Goal: Task Accomplishment & Management: Complete application form

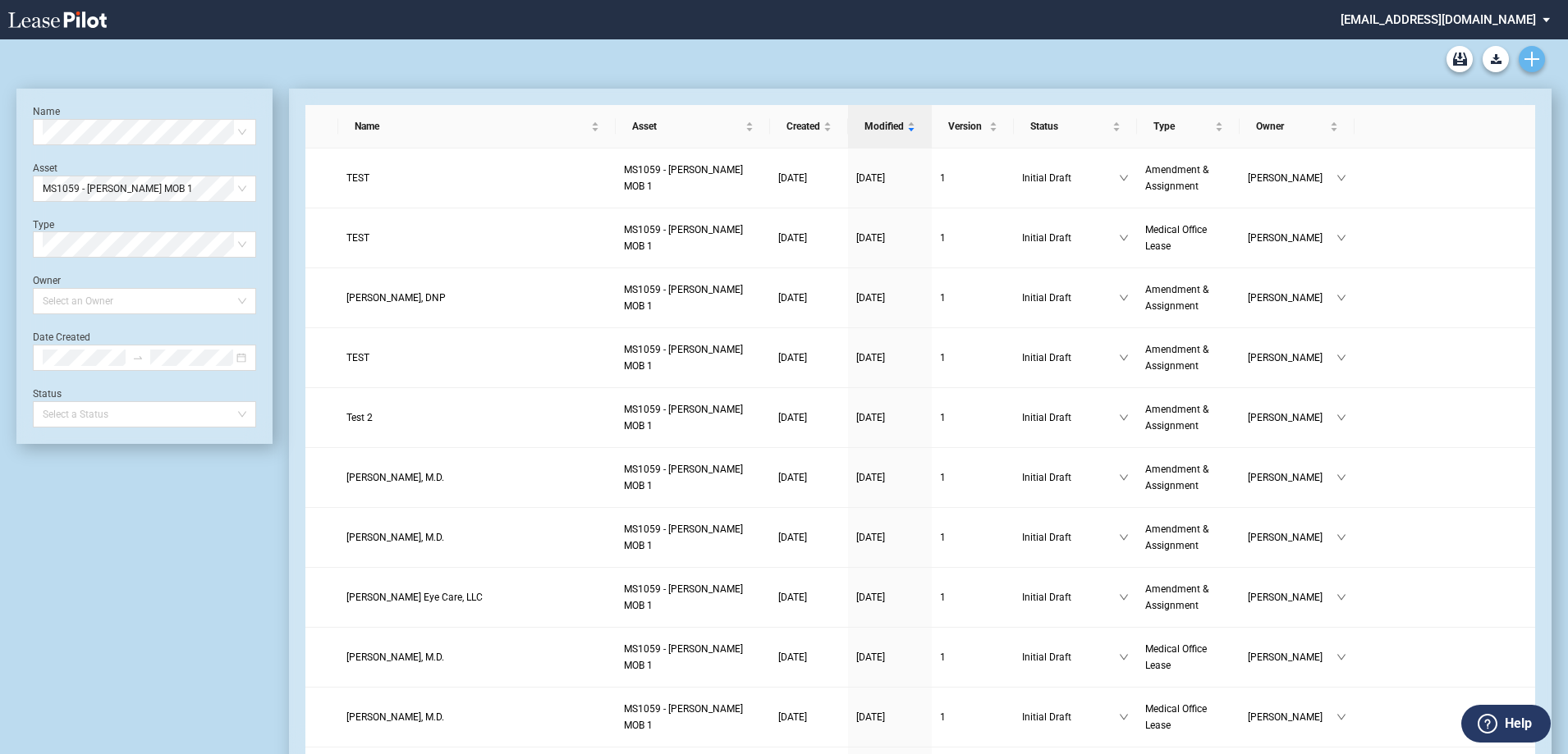
click at [1532, 59] on use "Create new document" at bounding box center [1532, 59] width 14 height 14
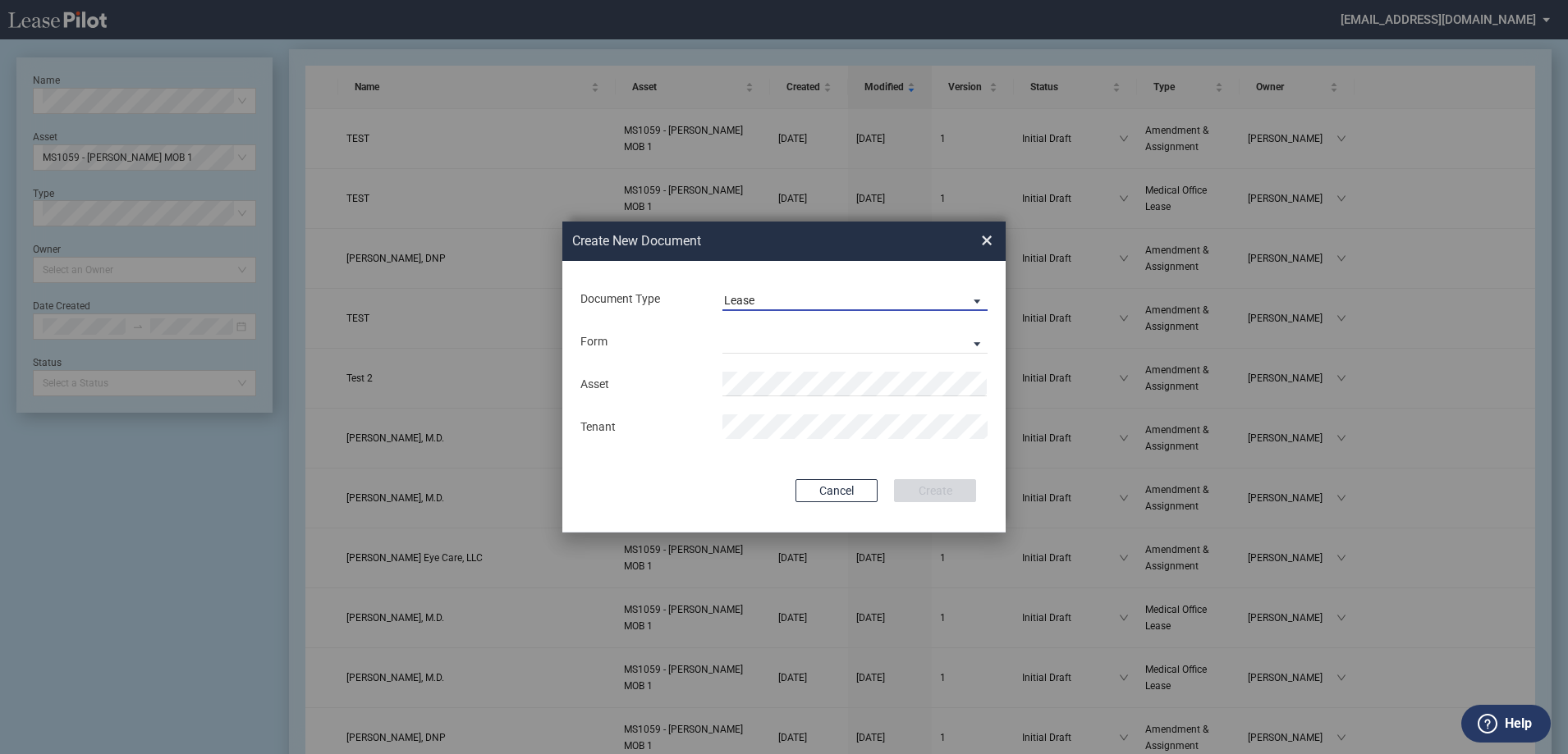
click at [843, 295] on span "Lease" at bounding box center [842, 300] width 236 height 16
click at [842, 333] on md-option "Amendment" at bounding box center [857, 340] width 292 height 39
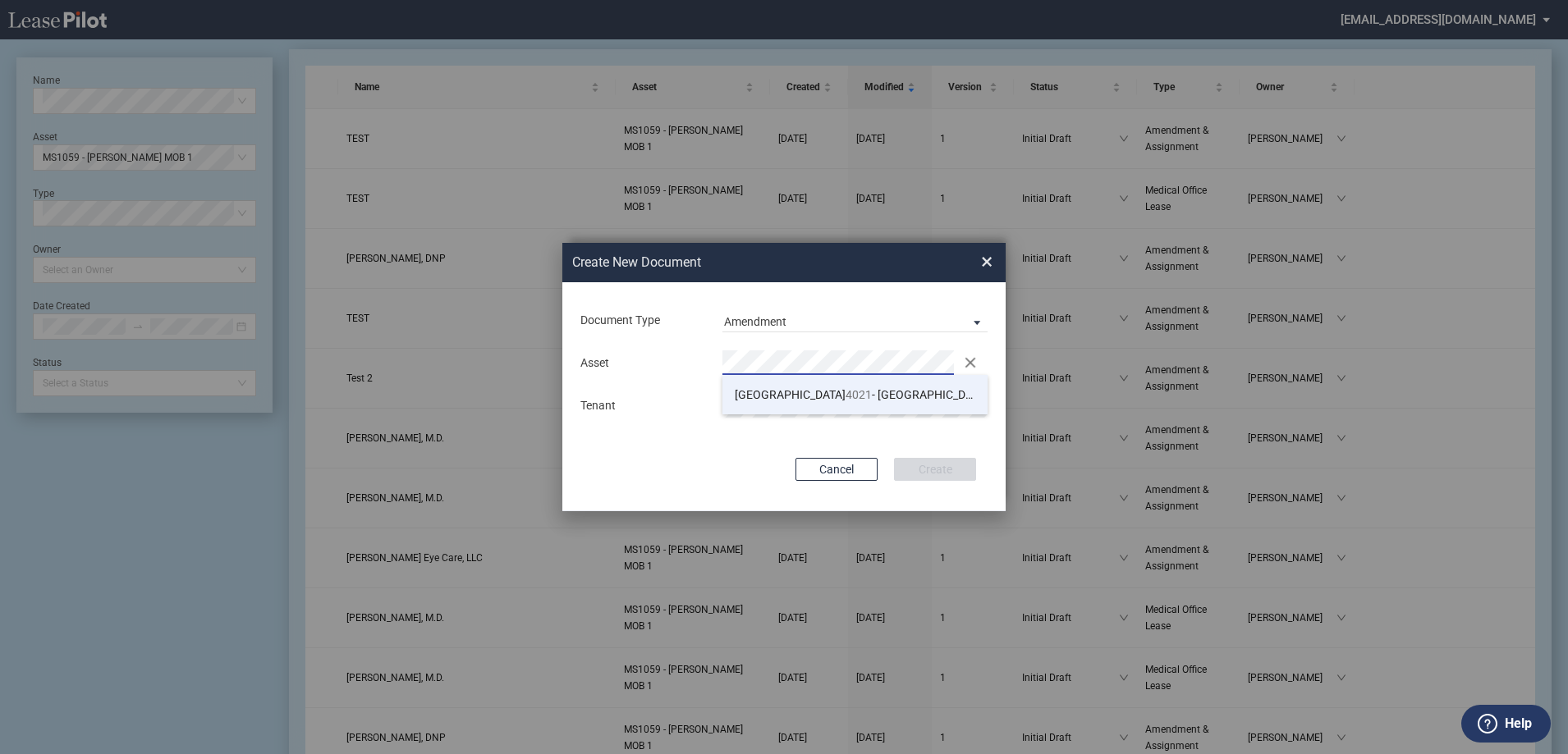
click at [819, 392] on span "TX 4021 - [GEOGRAPHIC_DATA] 2" at bounding box center [867, 395] width 263 height 13
click at [686, 481] on div "Cancel Create" at bounding box center [784, 469] width 384 height 23
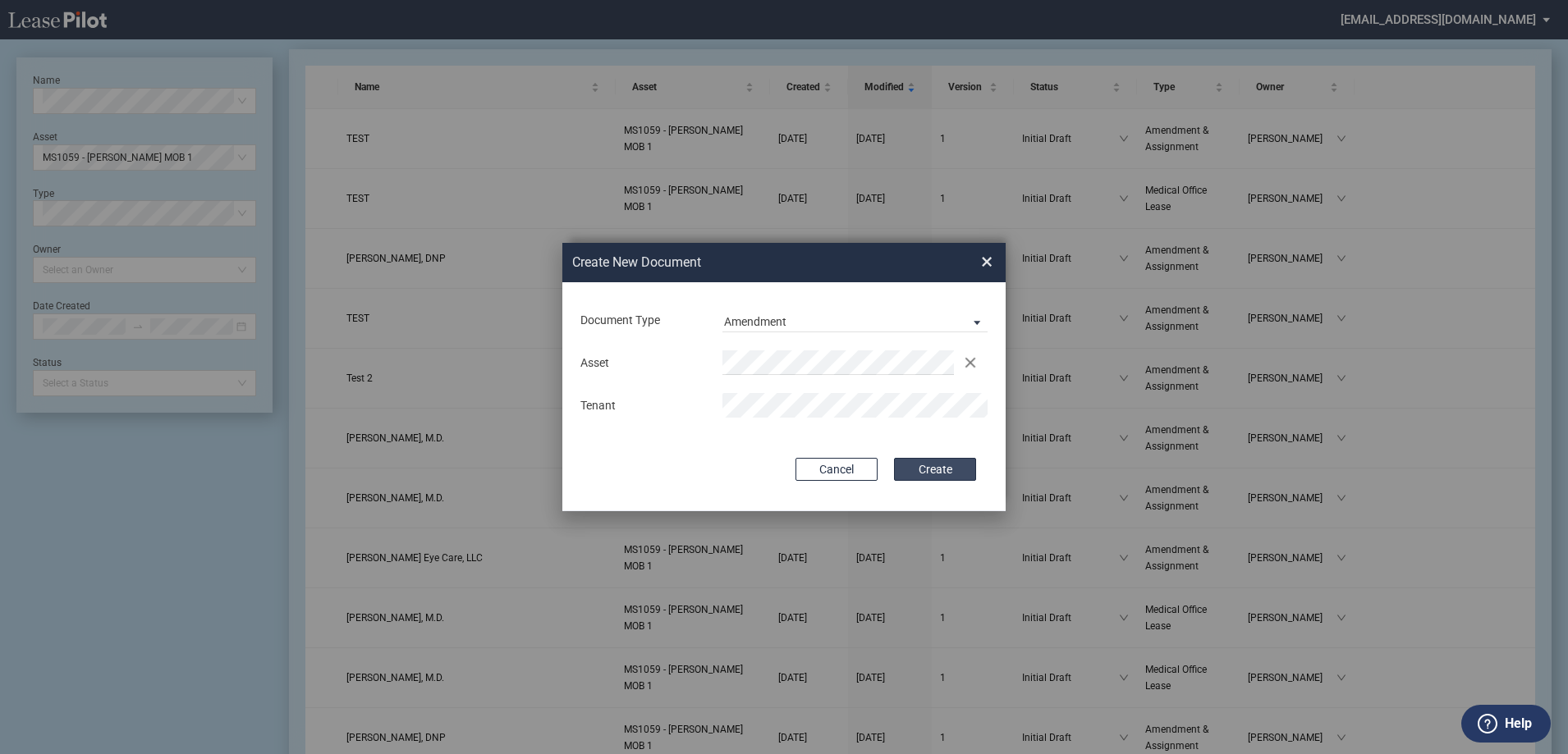
click at [971, 474] on button "Create" at bounding box center [936, 469] width 83 height 23
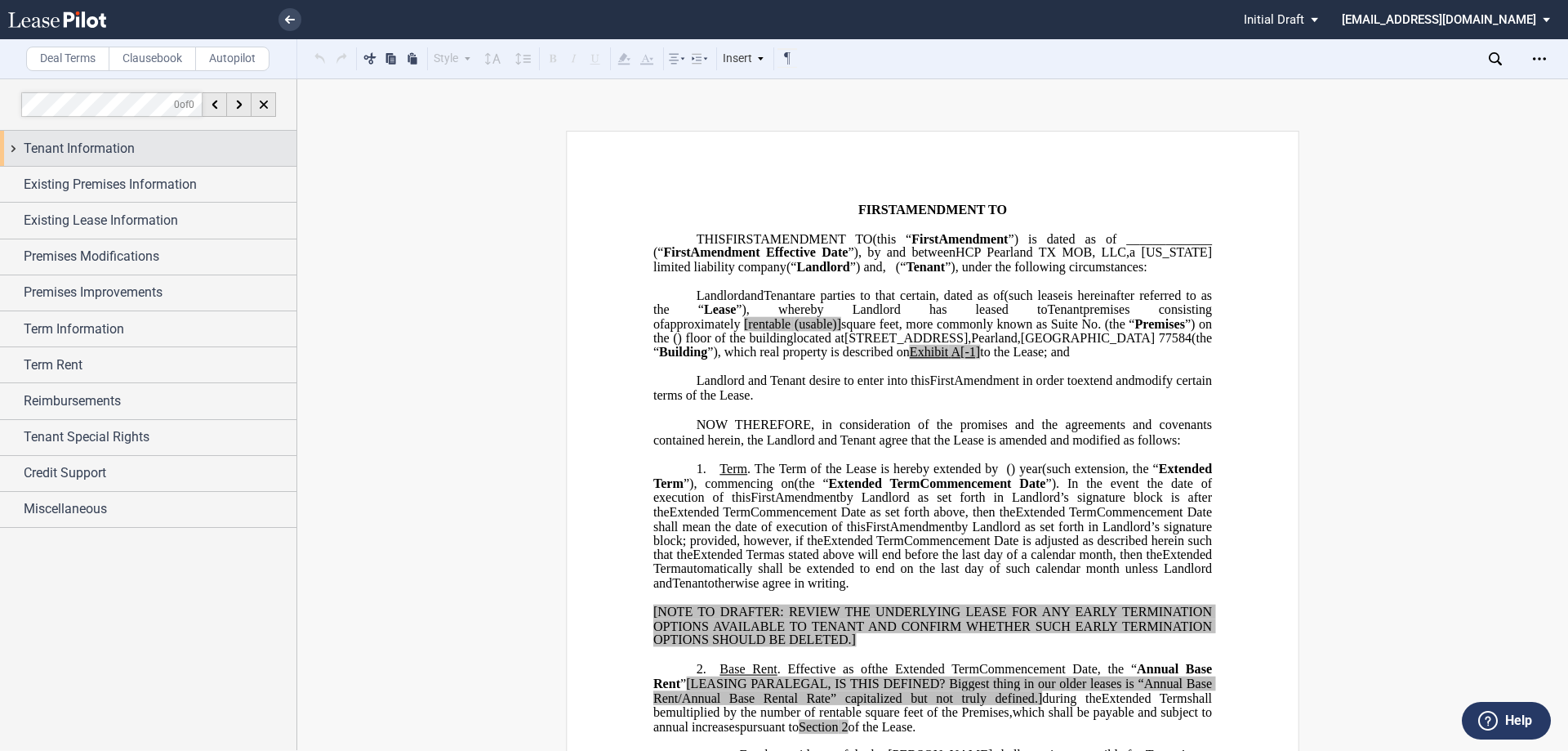
click at [164, 132] on div "Tenant Information" at bounding box center [148, 148] width 297 height 35
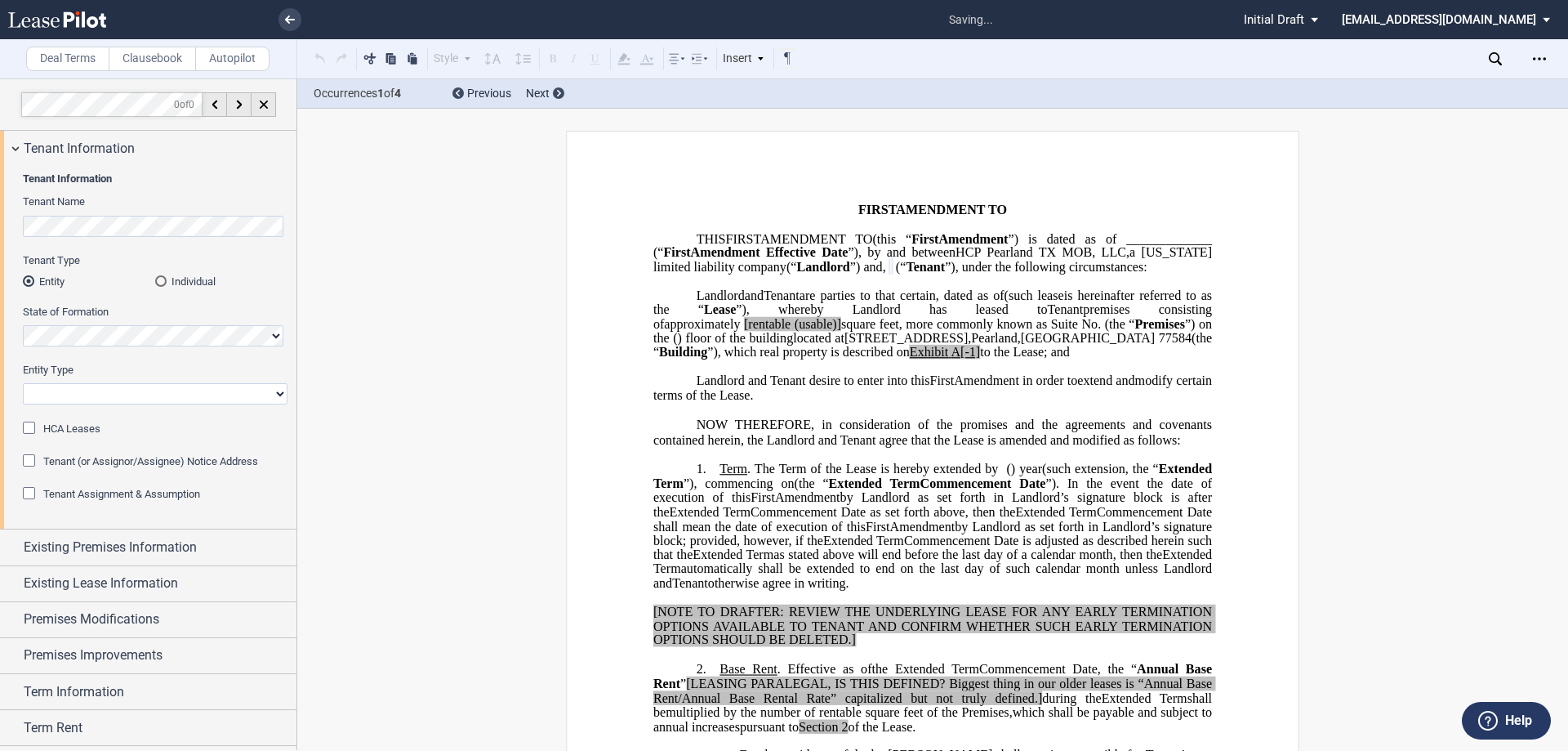
click at [152, 396] on select "Corporation Limited Liability Company General Partnership Limited Partnership O…" at bounding box center [155, 394] width 265 height 21
select select "Other"
click at [23, 383] on select "Corporation Limited Liability Company General Partnership Limited Partnership O…" at bounding box center [155, 394] width 265 height 21
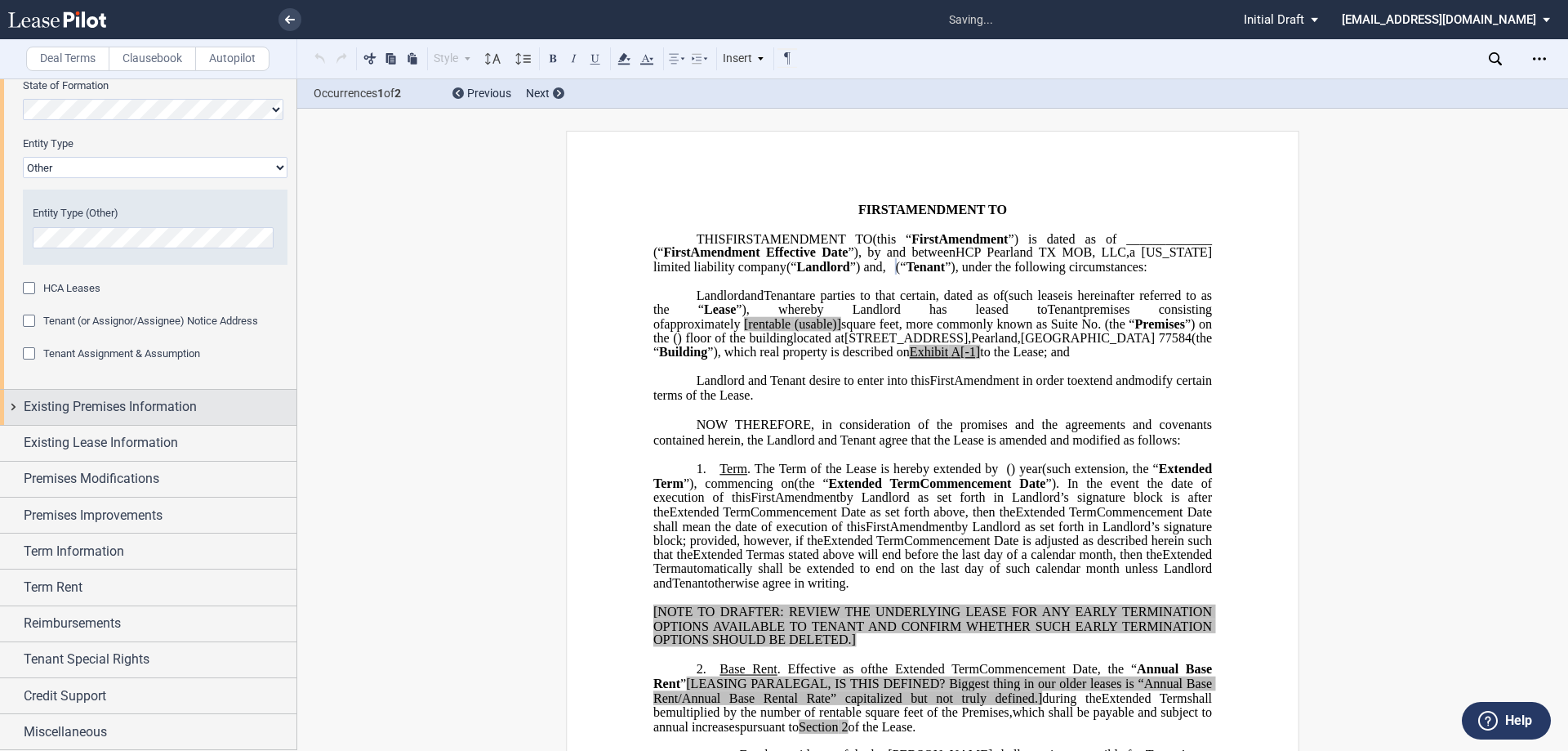
click at [124, 400] on span "Existing Premises Information" at bounding box center [110, 407] width 173 height 20
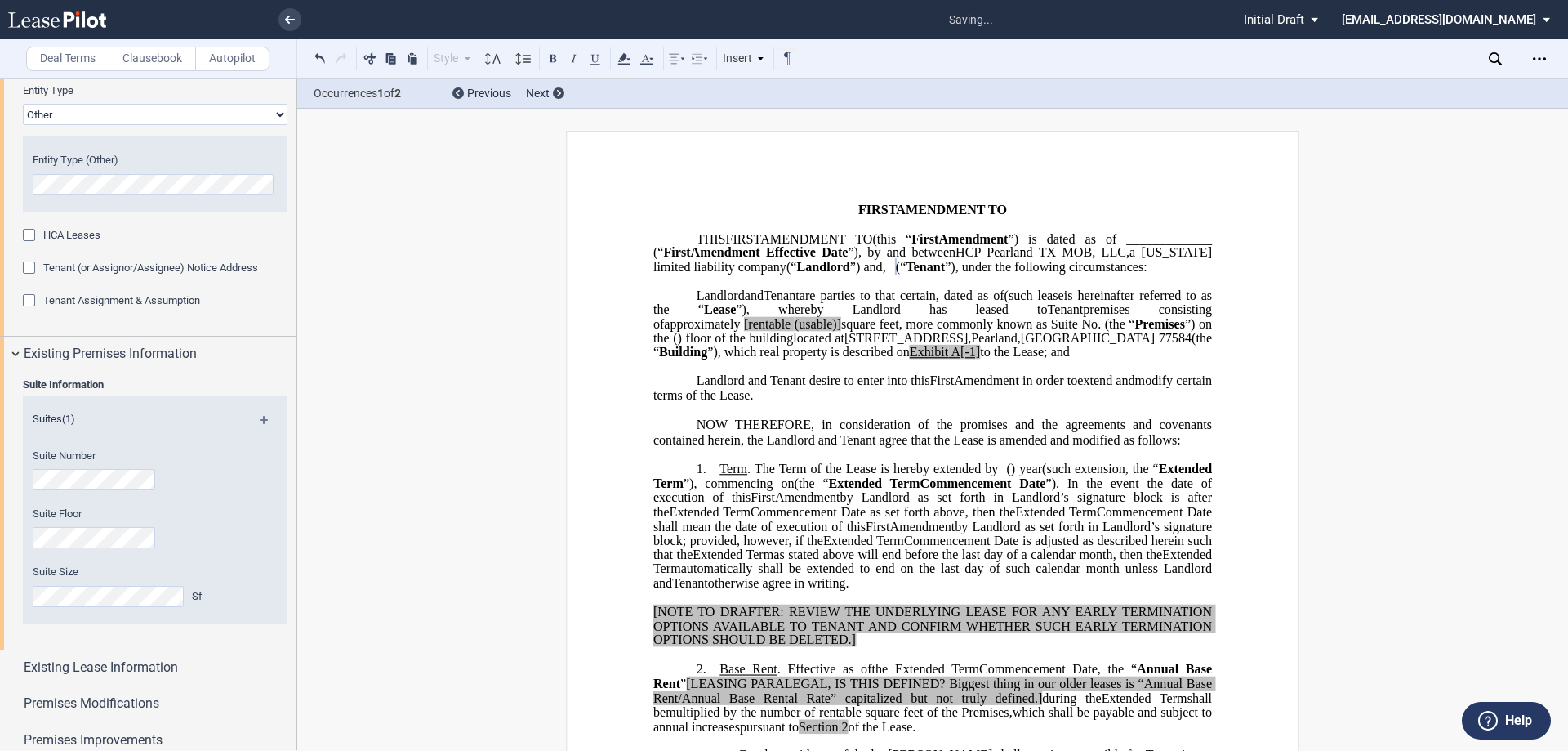
scroll to position [308, 0]
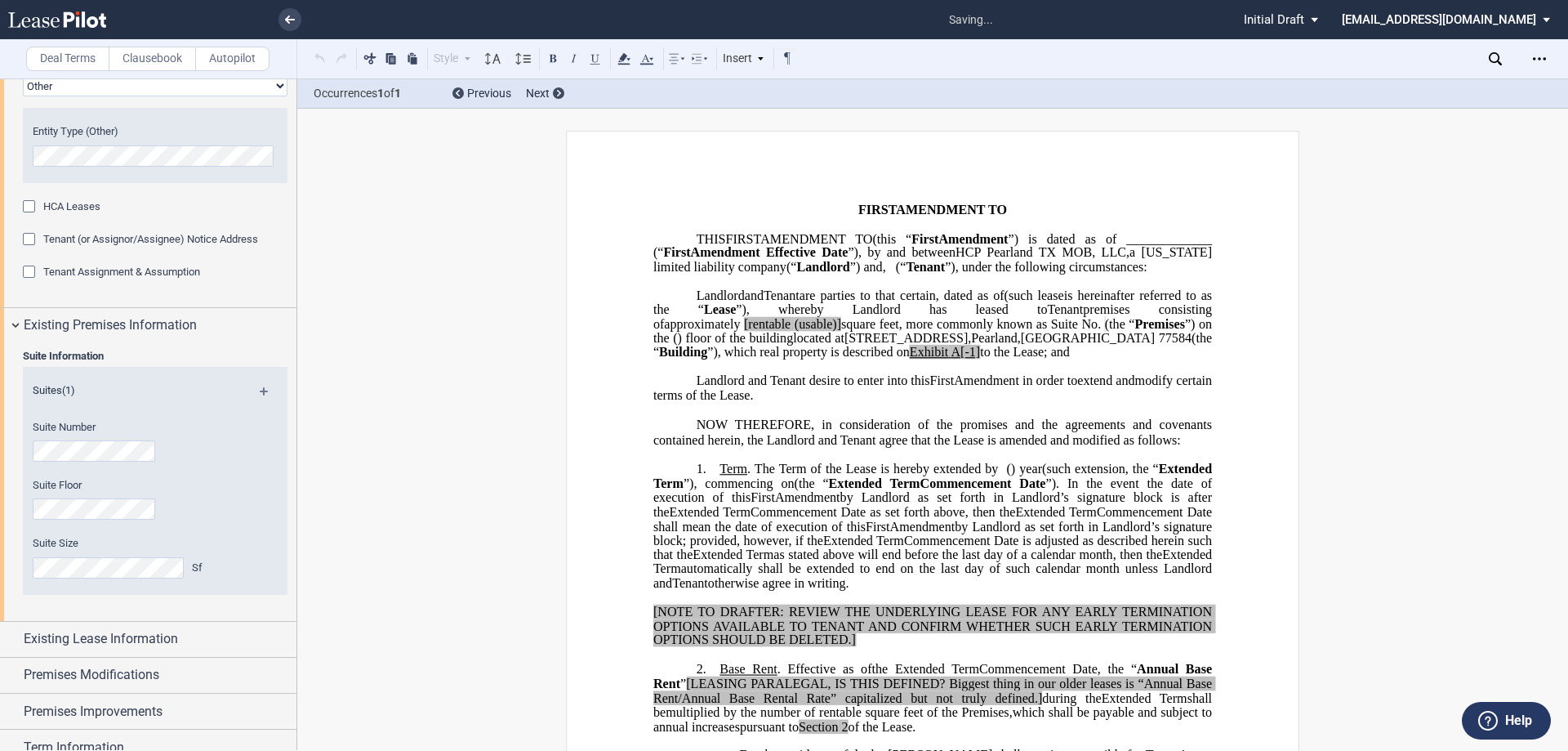
click at [94, 527] on div "Suite Floor" at bounding box center [133, 506] width 221 height 58
click at [0, 569] on html ".bocls-1{fill:#26354a;fill-rule:evenodd} Loading... × all changes saved Pending…" at bounding box center [784, 376] width 1568 height 751
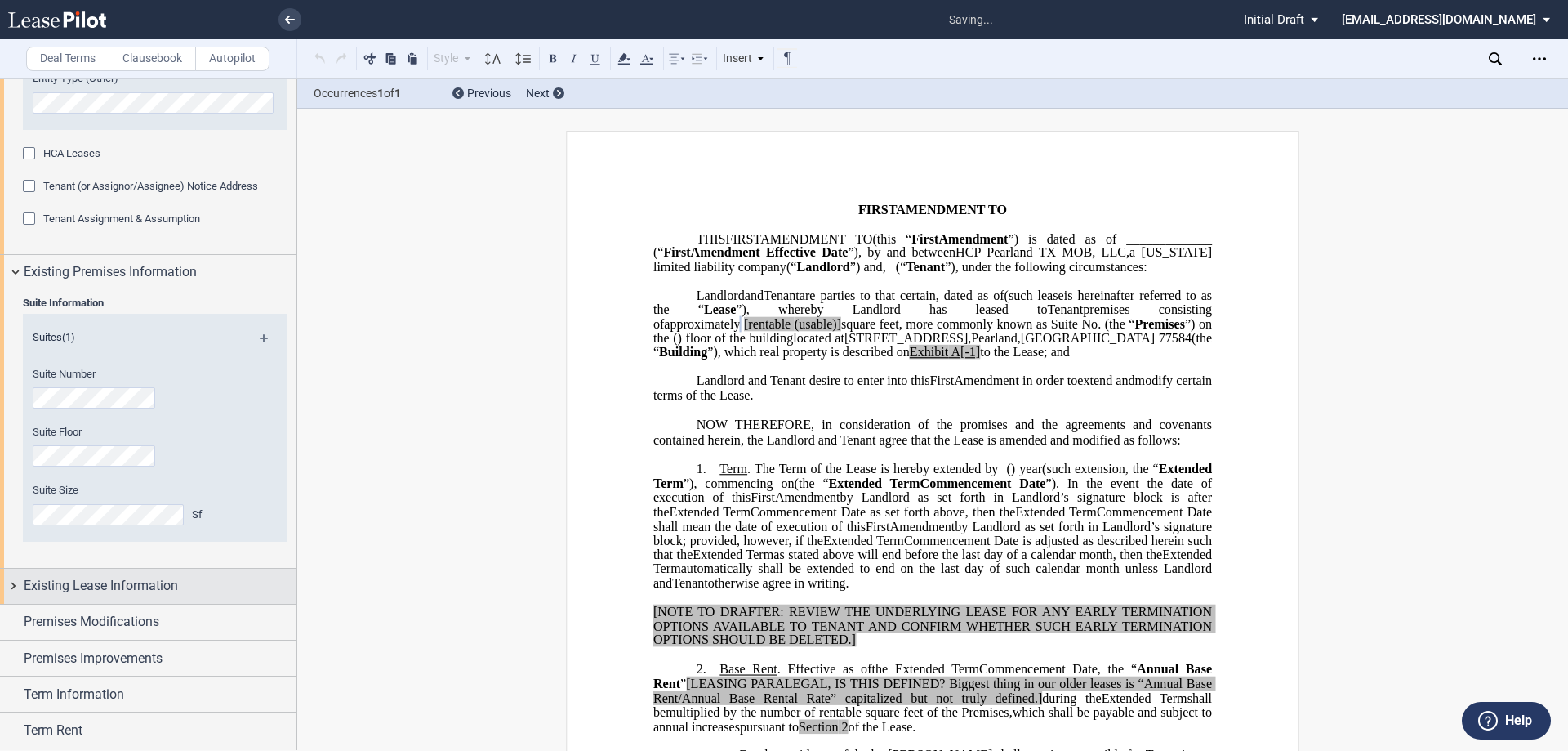
scroll to position [390, 0]
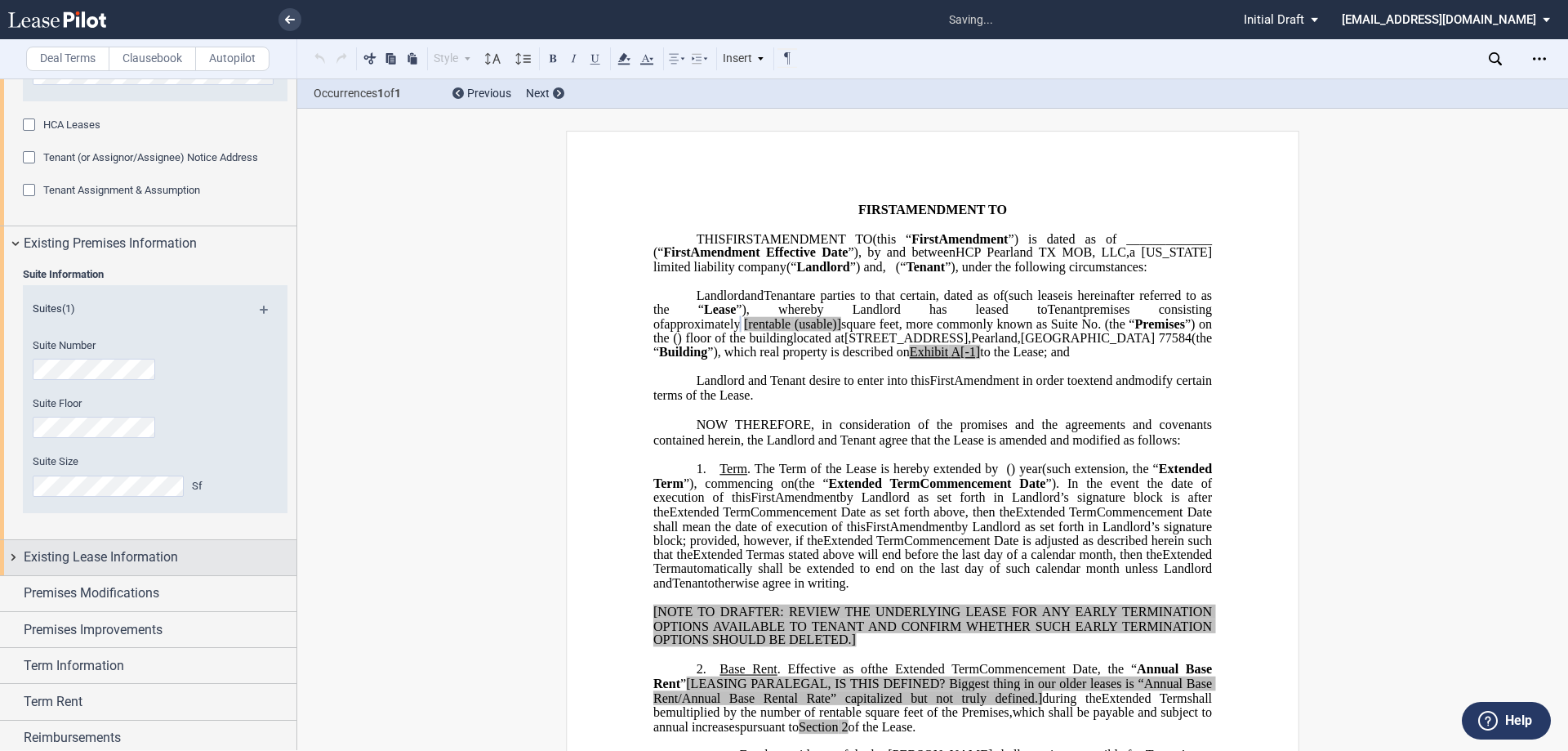
click at [202, 543] on div "Existing Lease Information" at bounding box center [148, 557] width 297 height 35
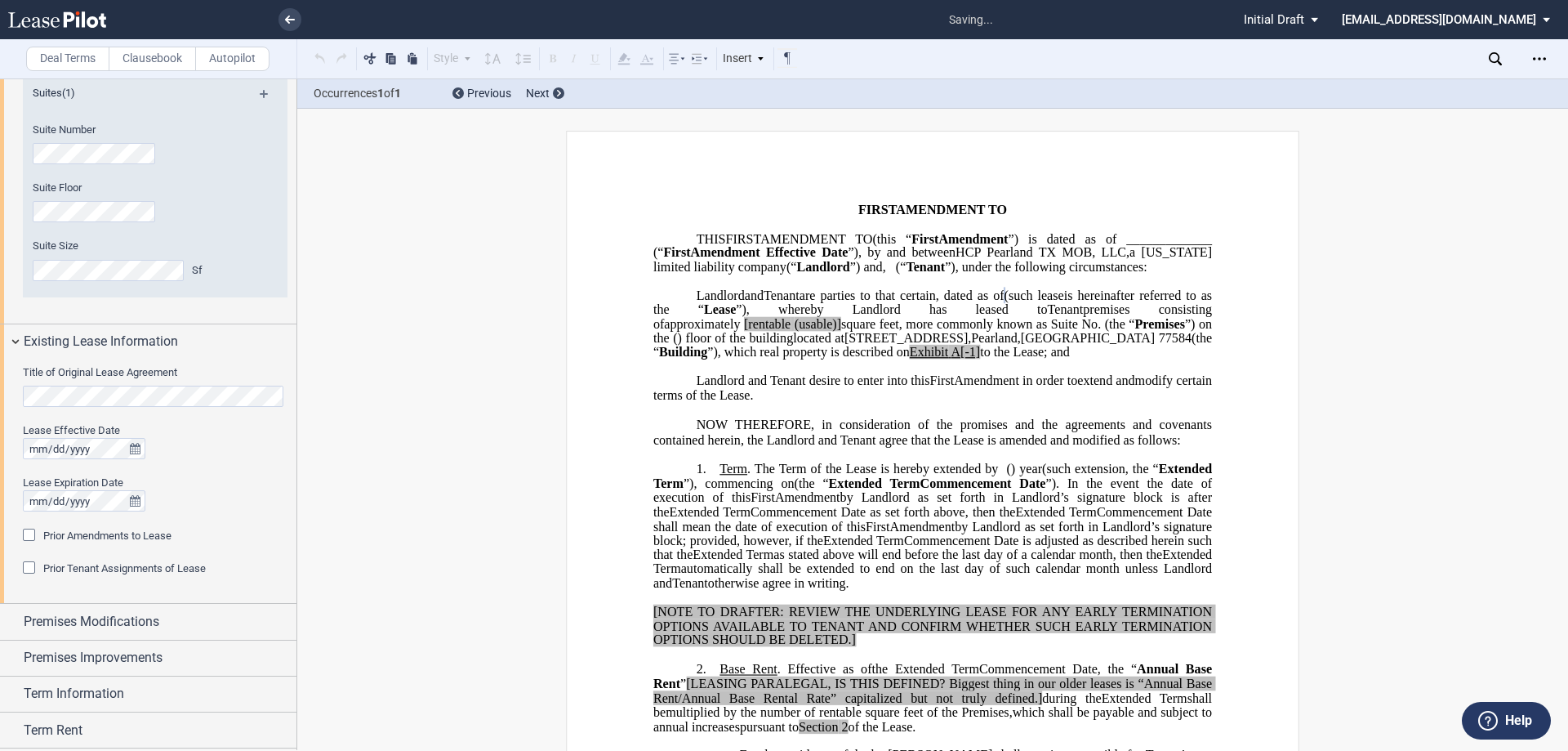
scroll to position [635, 0]
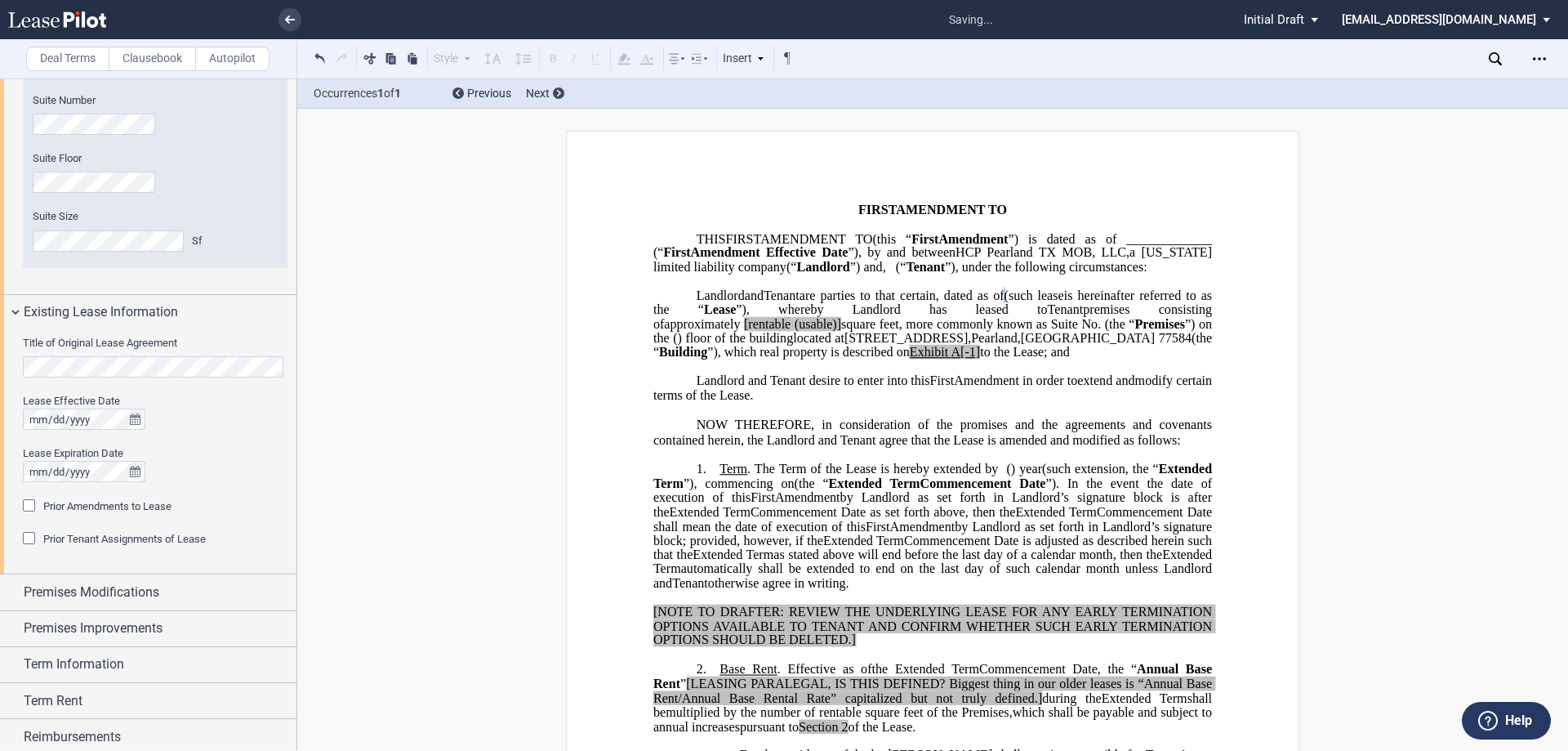
click at [138, 522] on div "Prior Amendments to Lease Prior Amendments (1) Amendment No. 1 Date" at bounding box center [155, 515] width 265 height 32
click at [141, 512] on div "Prior Amendments to Lease" at bounding box center [107, 506] width 128 height 14
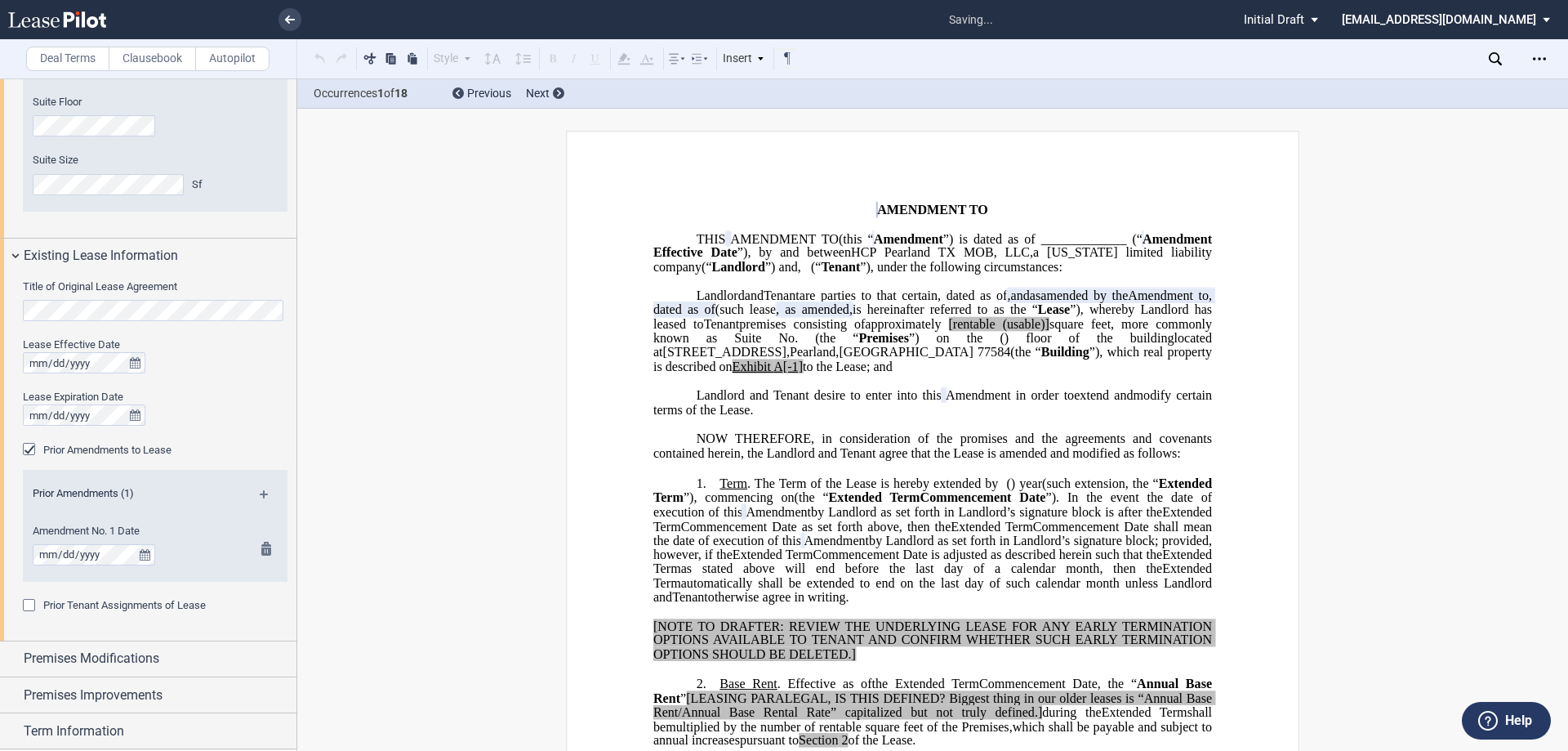
scroll to position [717, 0]
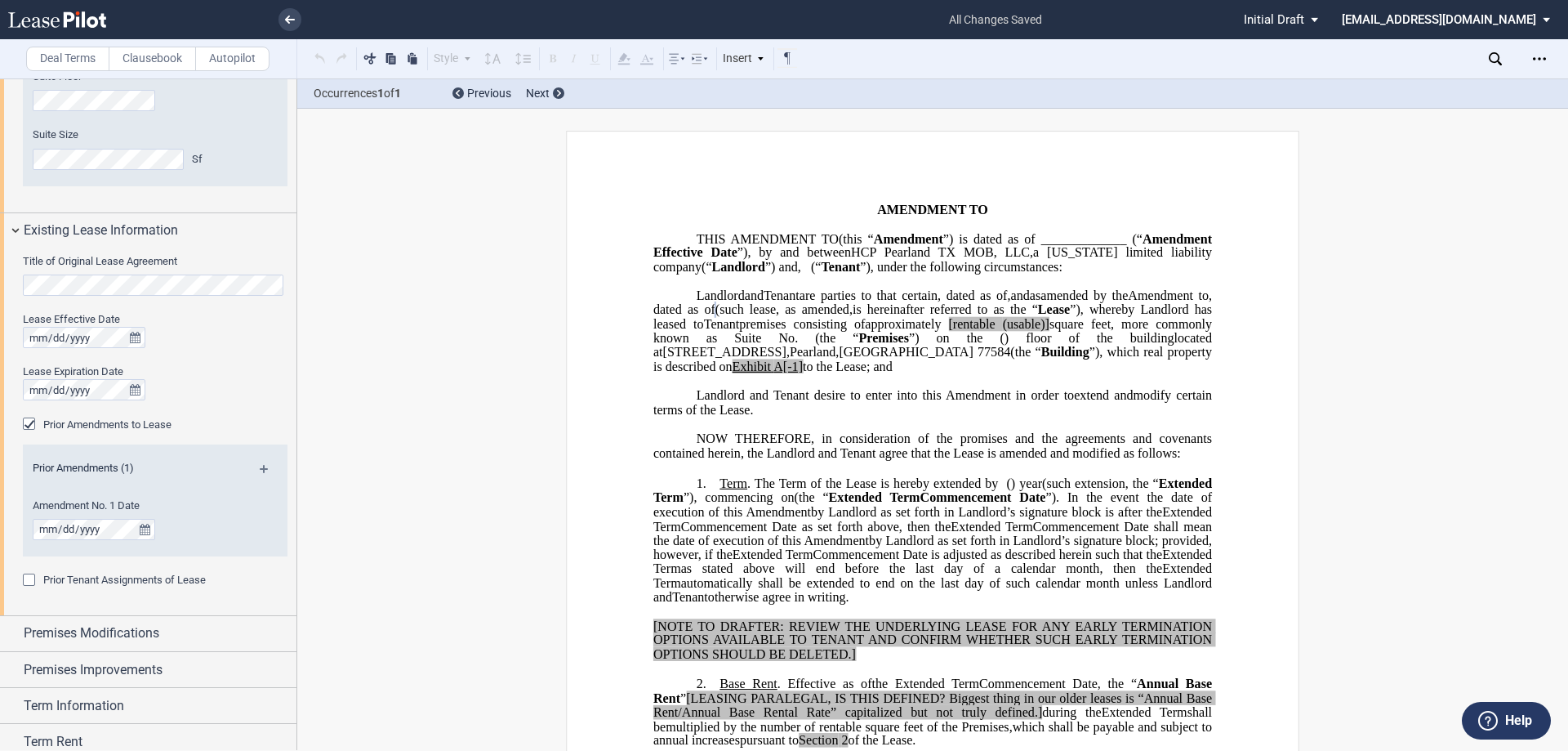
click at [261, 468] on md-icon at bounding box center [270, 475] width 22 height 20
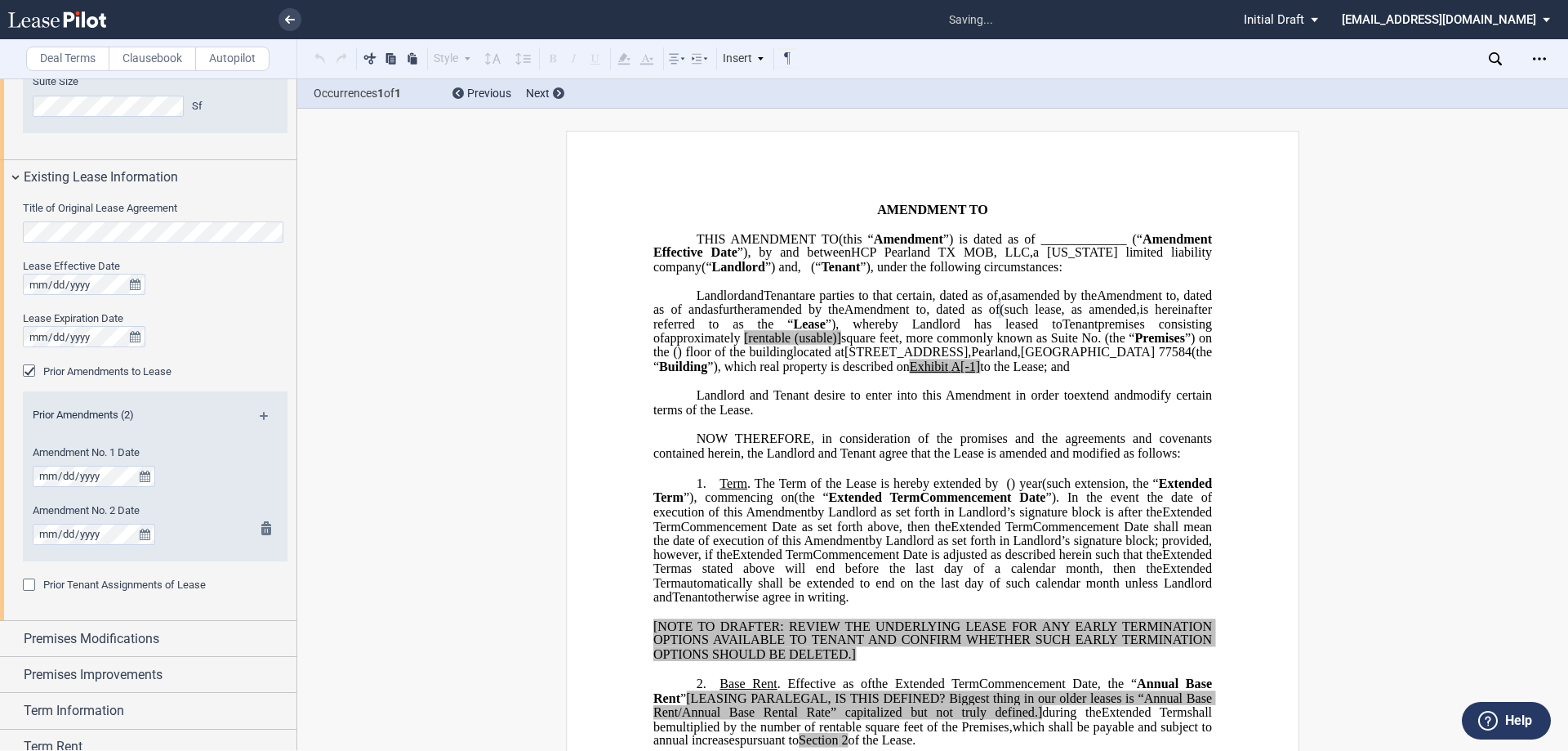
scroll to position [799, 0]
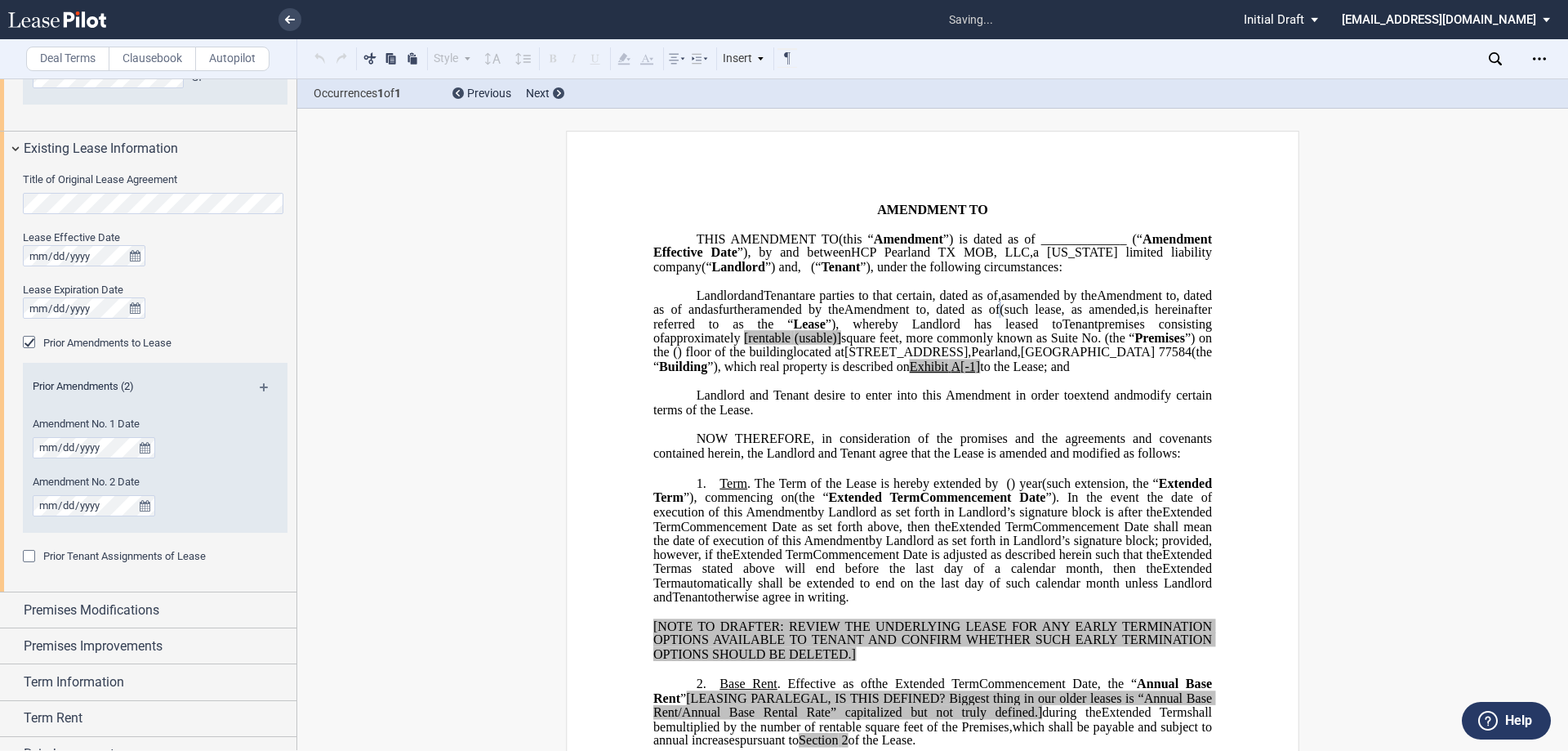
click at [263, 387] on md-icon at bounding box center [270, 393] width 22 height 20
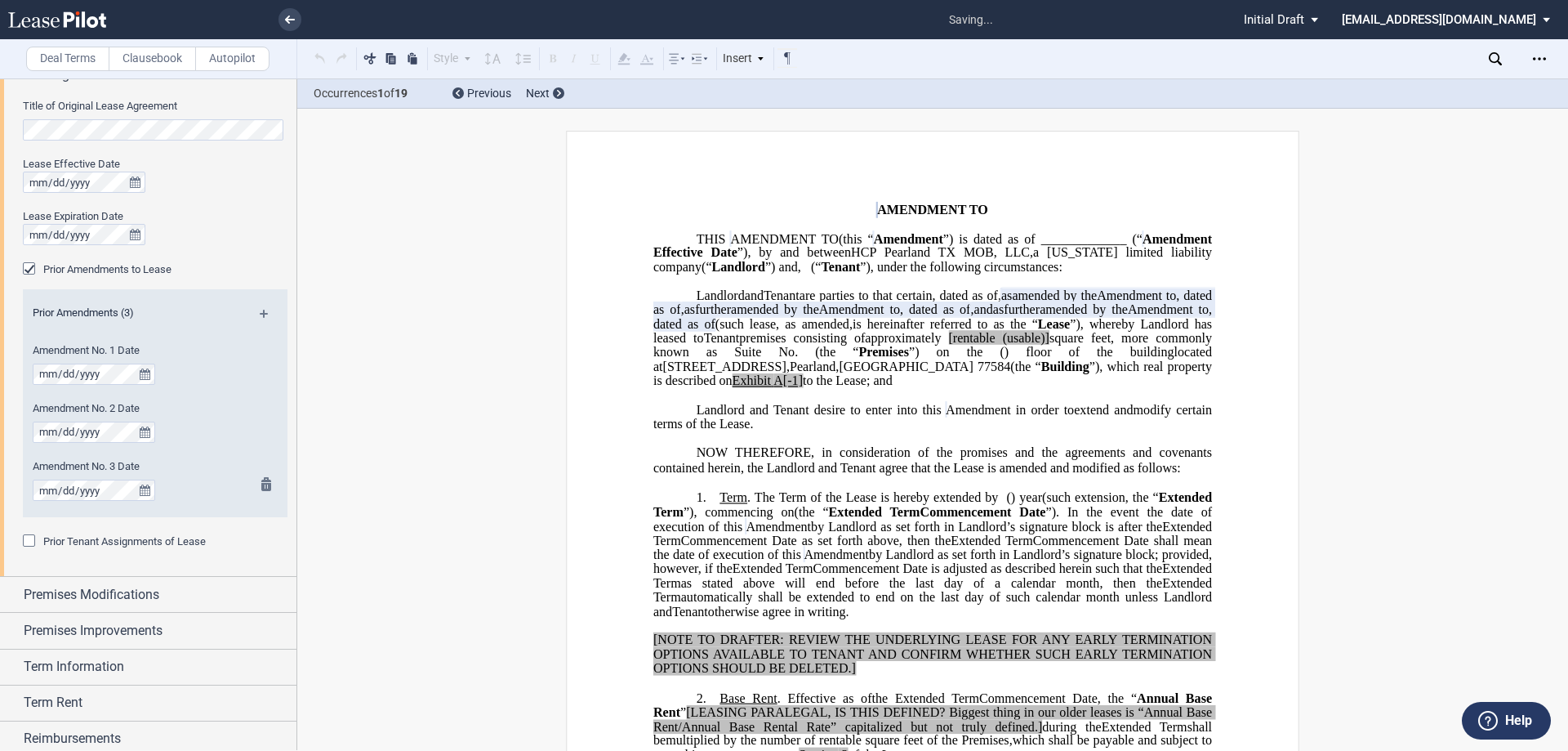
scroll to position [880, 0]
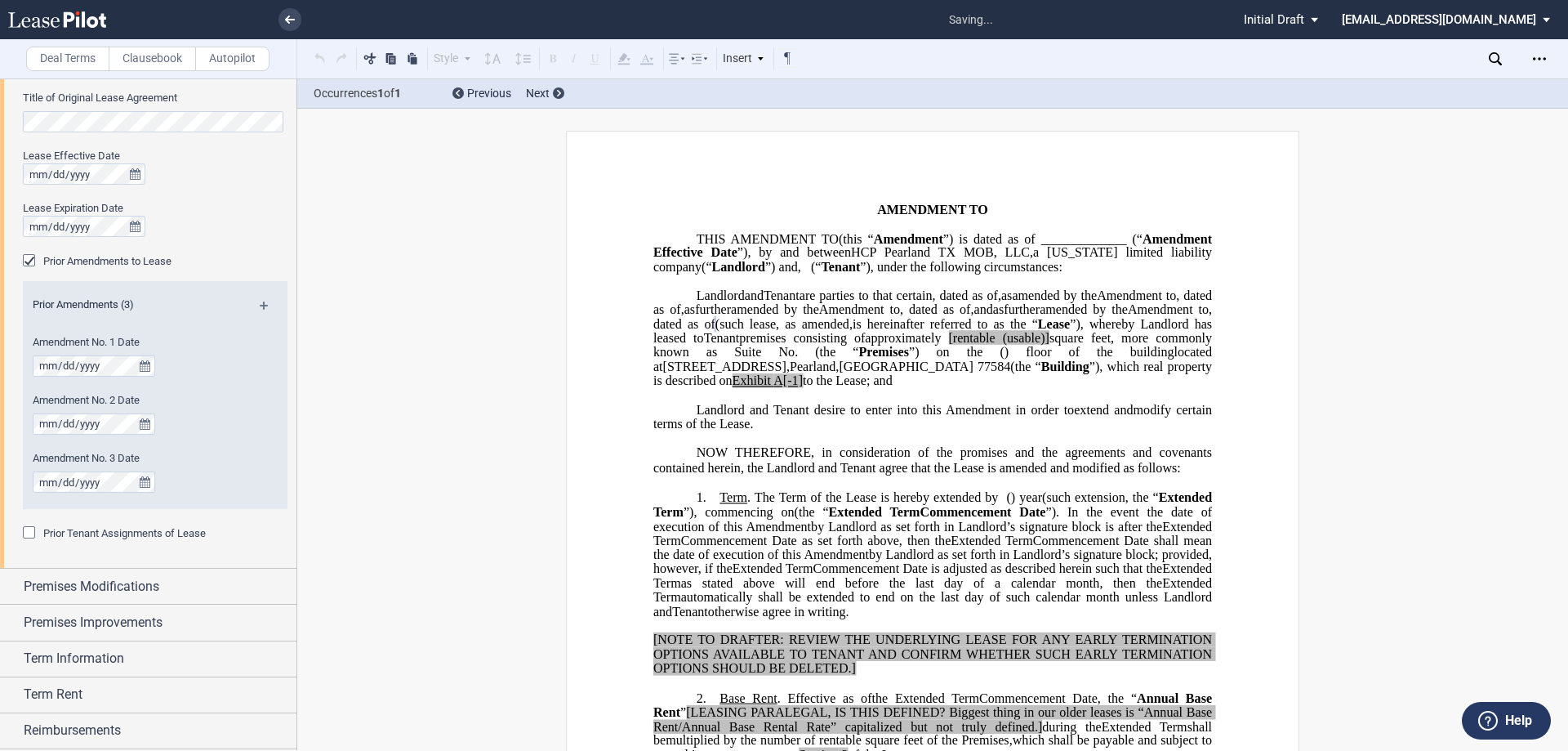
click at [260, 304] on md-icon at bounding box center [270, 311] width 22 height 20
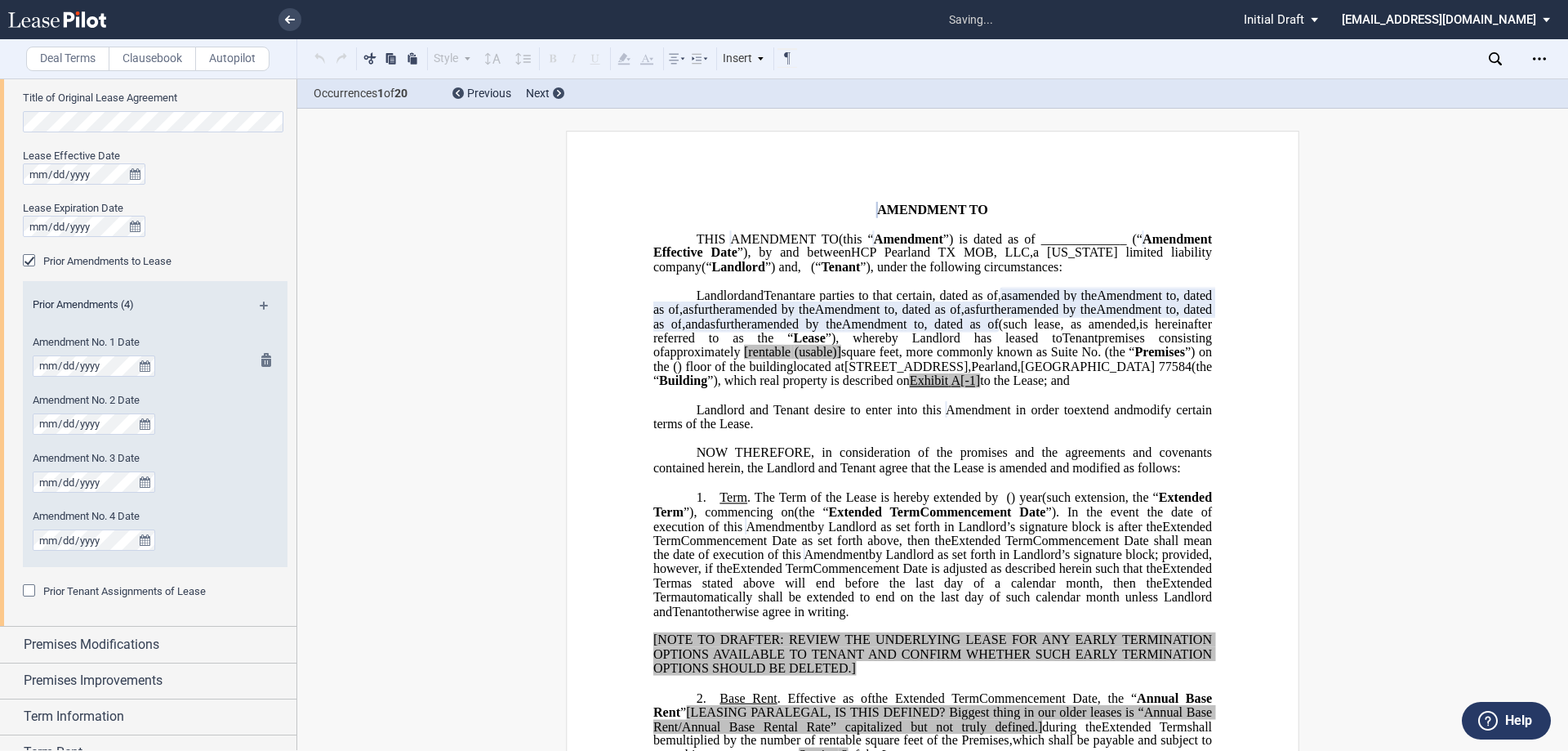
scroll to position [962, 0]
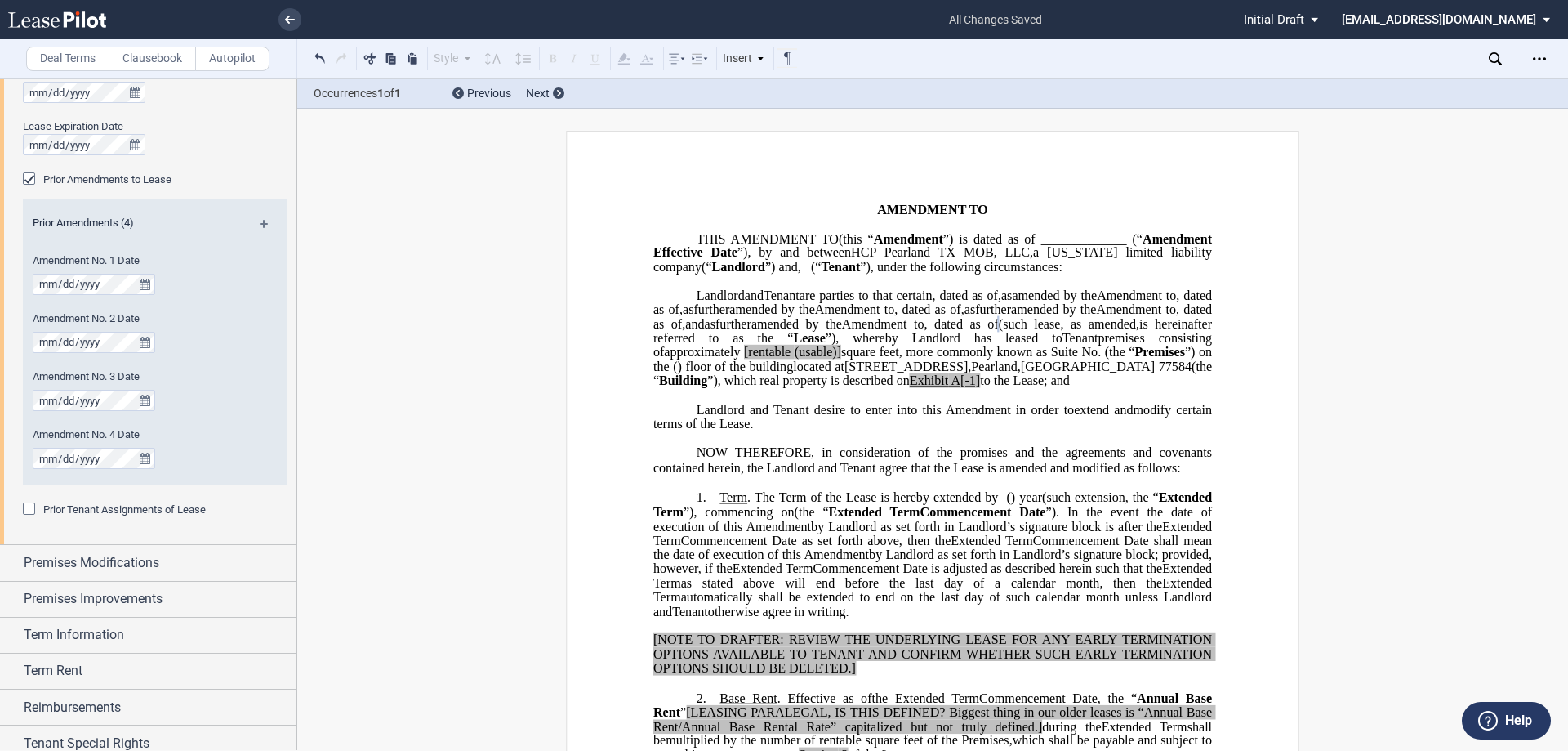
click at [683, 317] on span "," at bounding box center [681, 310] width 3 height 14
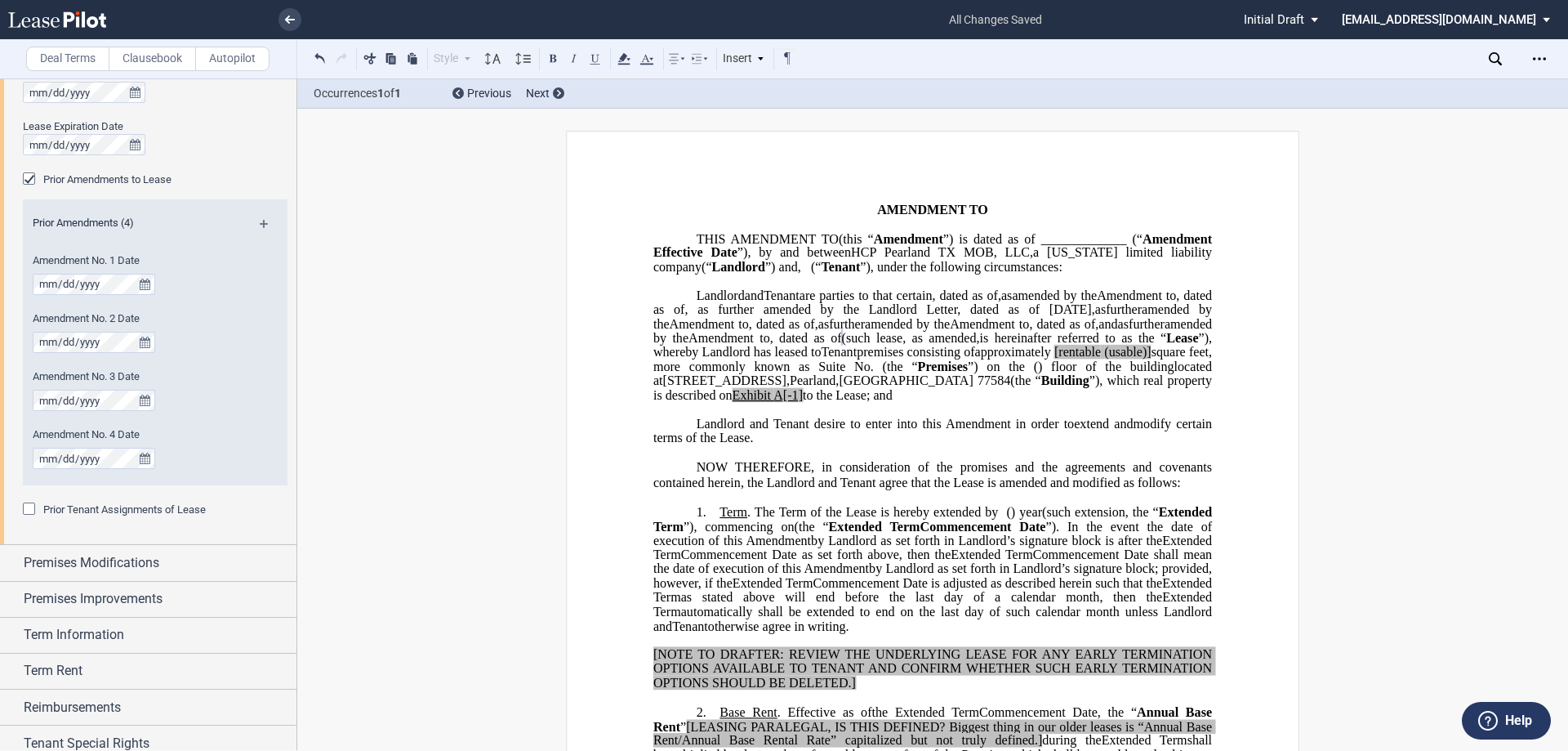
click at [1094, 317] on span ", as further amended by the Landlord Letter, dated as of December 28, 2015," at bounding box center [889, 310] width 410 height 14
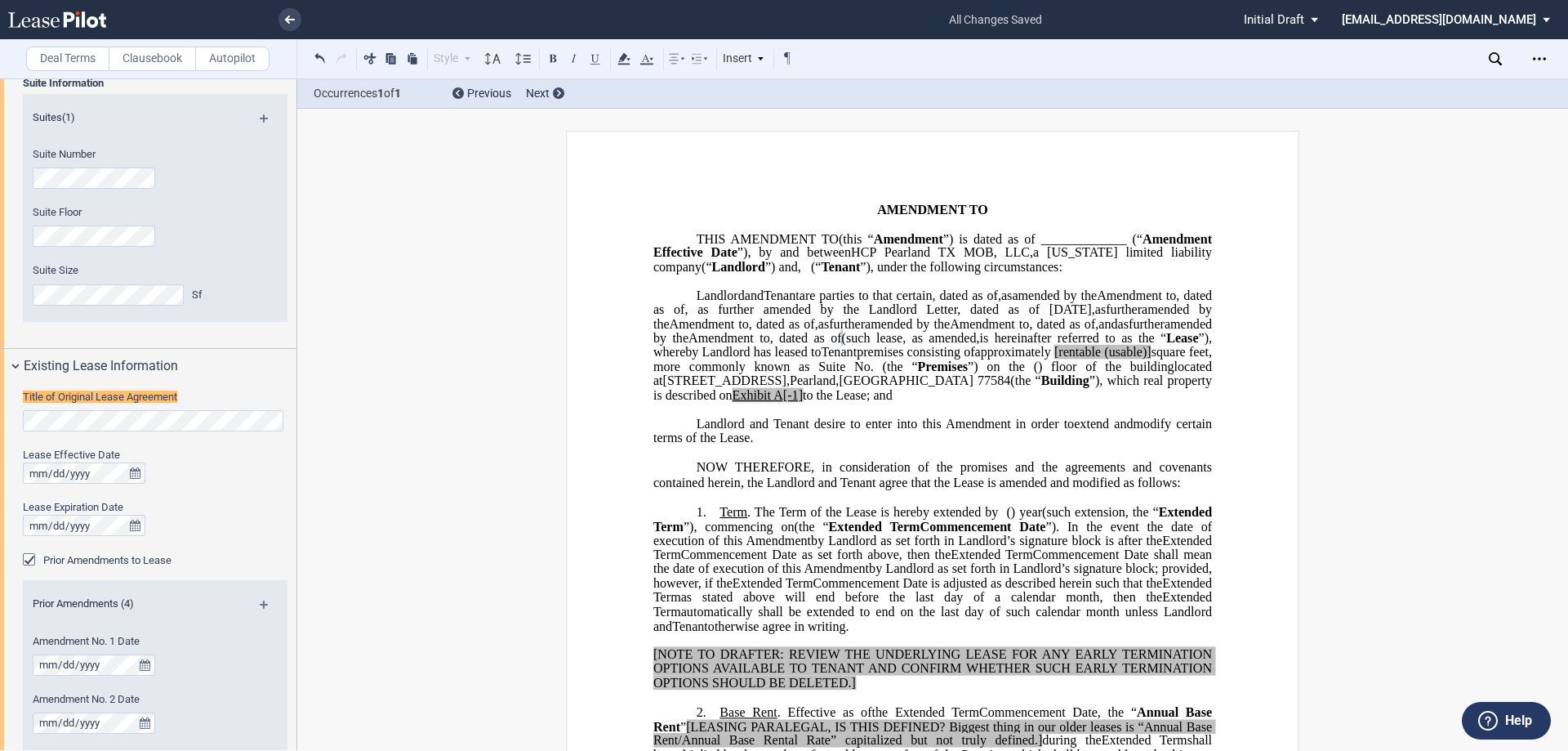
scroll to position [563, 0]
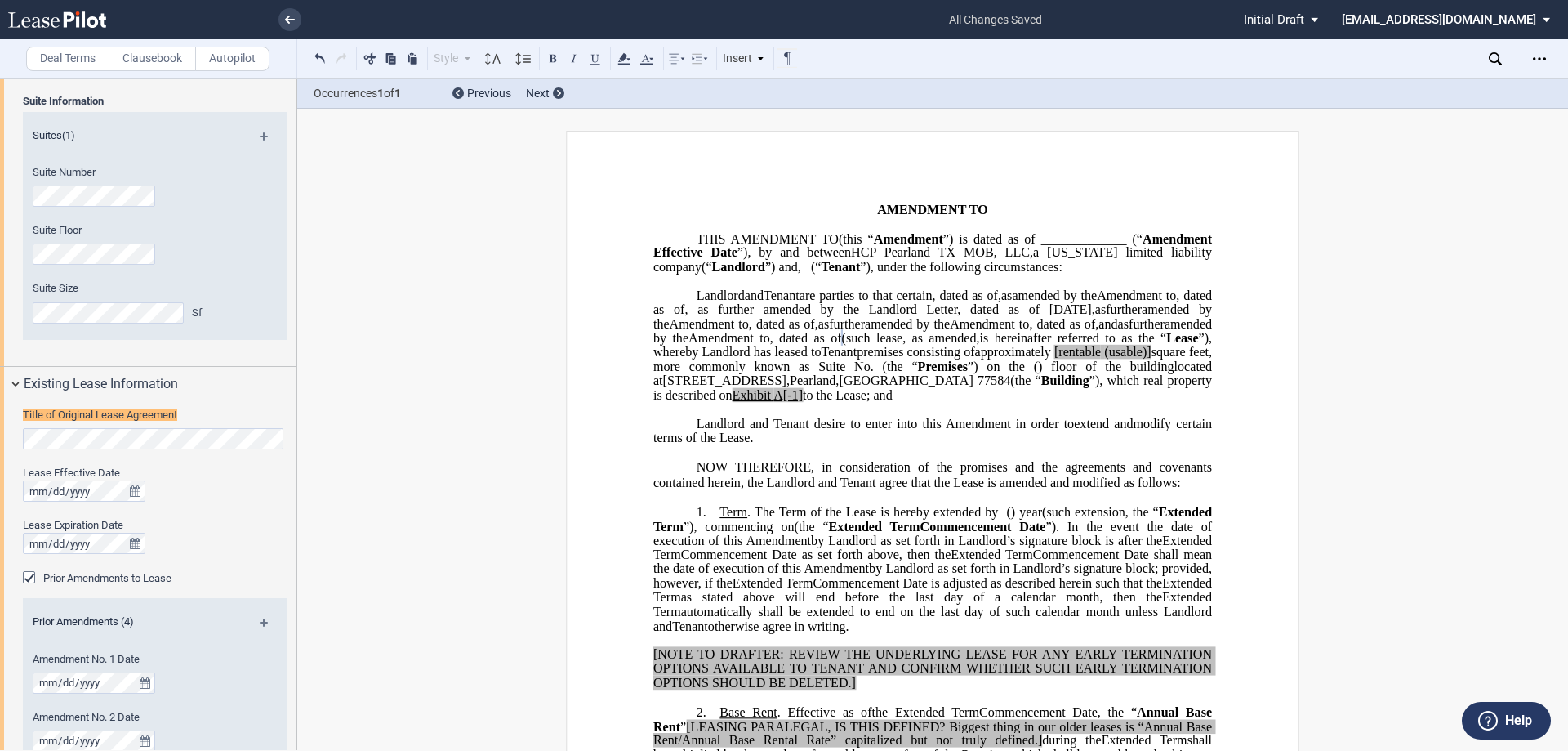
click at [1051, 359] on span "approximately" at bounding box center [1013, 352] width 76 height 14
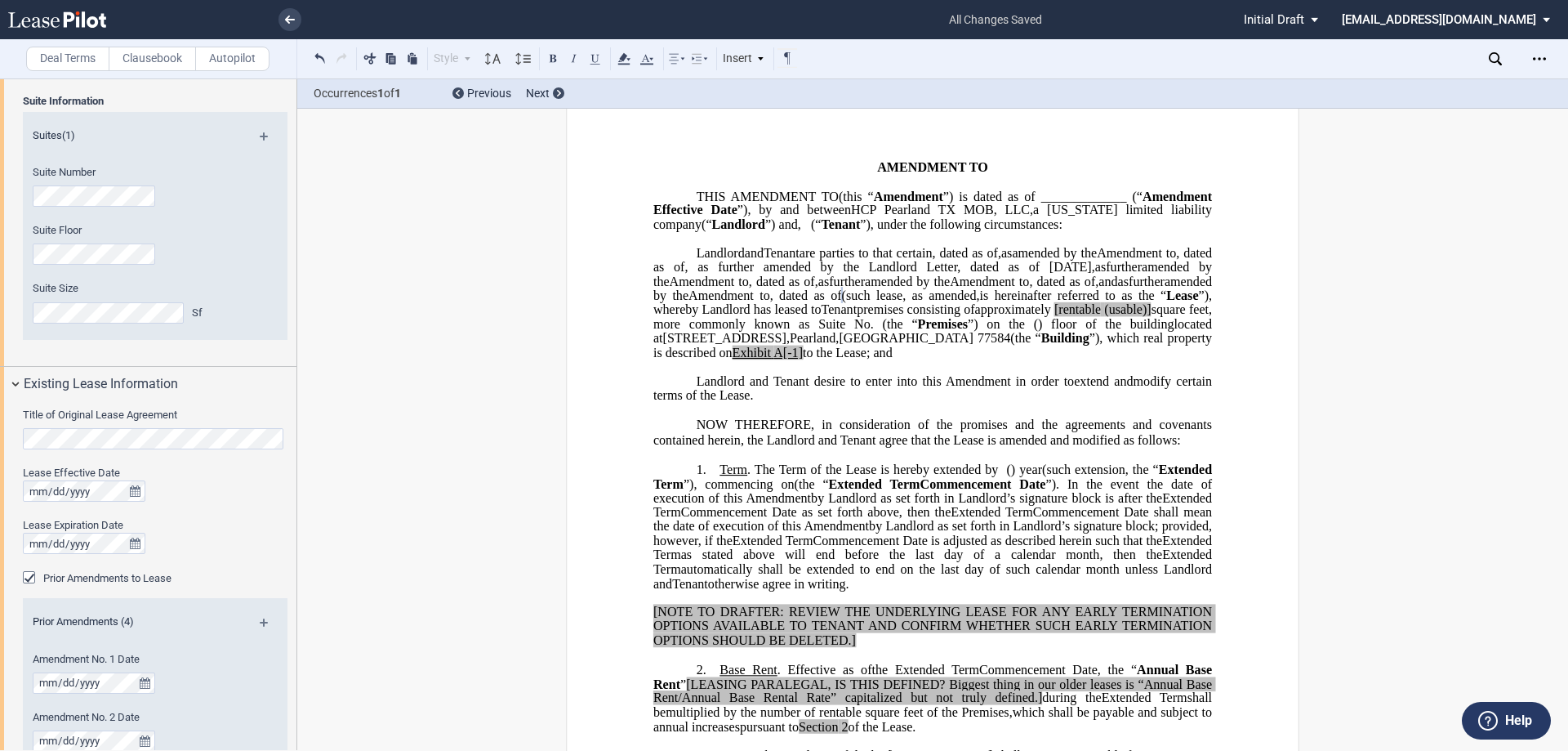
scroll to position [163, 0]
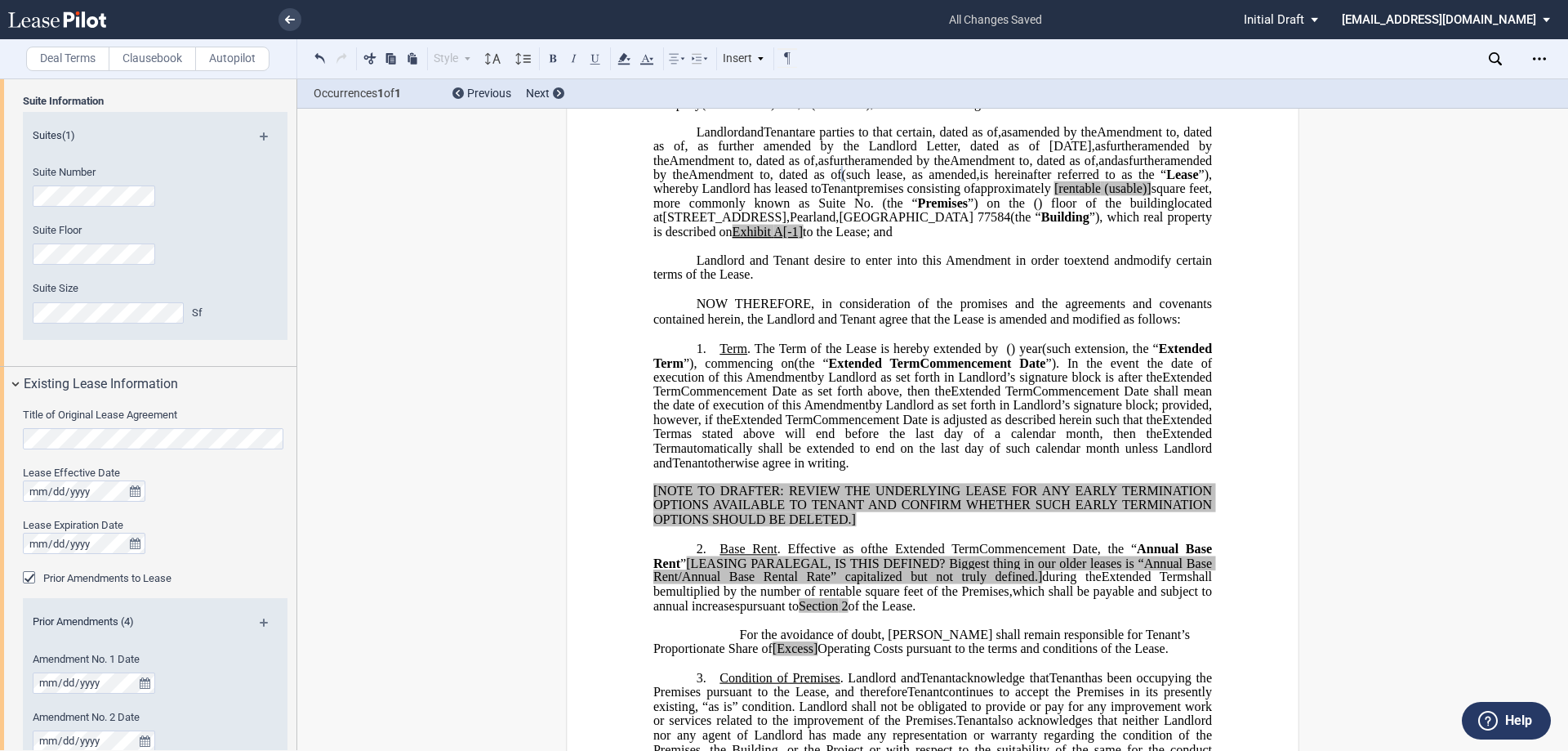
click at [1054, 196] on span "[rentable" at bounding box center [1077, 188] width 47 height 14
click at [1105, 196] on span "(usable)]" at bounding box center [1128, 188] width 47 height 14
drag, startPoint x: 777, startPoint y: 255, endPoint x: 735, endPoint y: 258, distance: 42.1
click at [735, 210] on span "approximately ﻿ ﻿ rentable (usable)] square feet, more commonly known as Suite …" at bounding box center [934, 196] width 562 height 29
drag, startPoint x: 912, startPoint y: 287, endPoint x: 891, endPoint y: 291, distance: 21.4
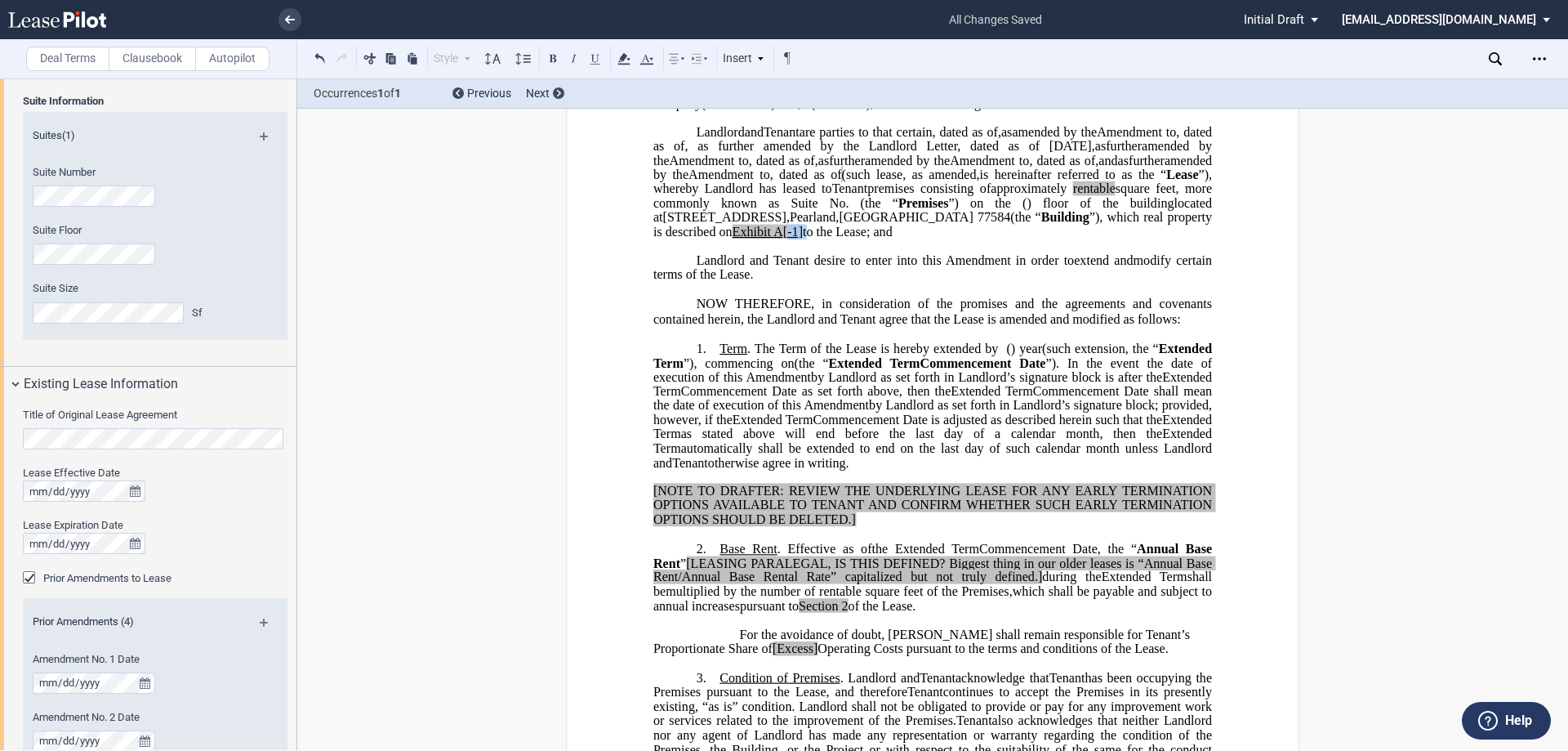
click at [891, 239] on span "located at 10907 Memorial Hermann Drive , Pearland , TX 77584 (the “ Building ”…" at bounding box center [934, 217] width 562 height 42
click at [1010, 268] on span "Amendment in order to" at bounding box center [1010, 259] width 128 height 14
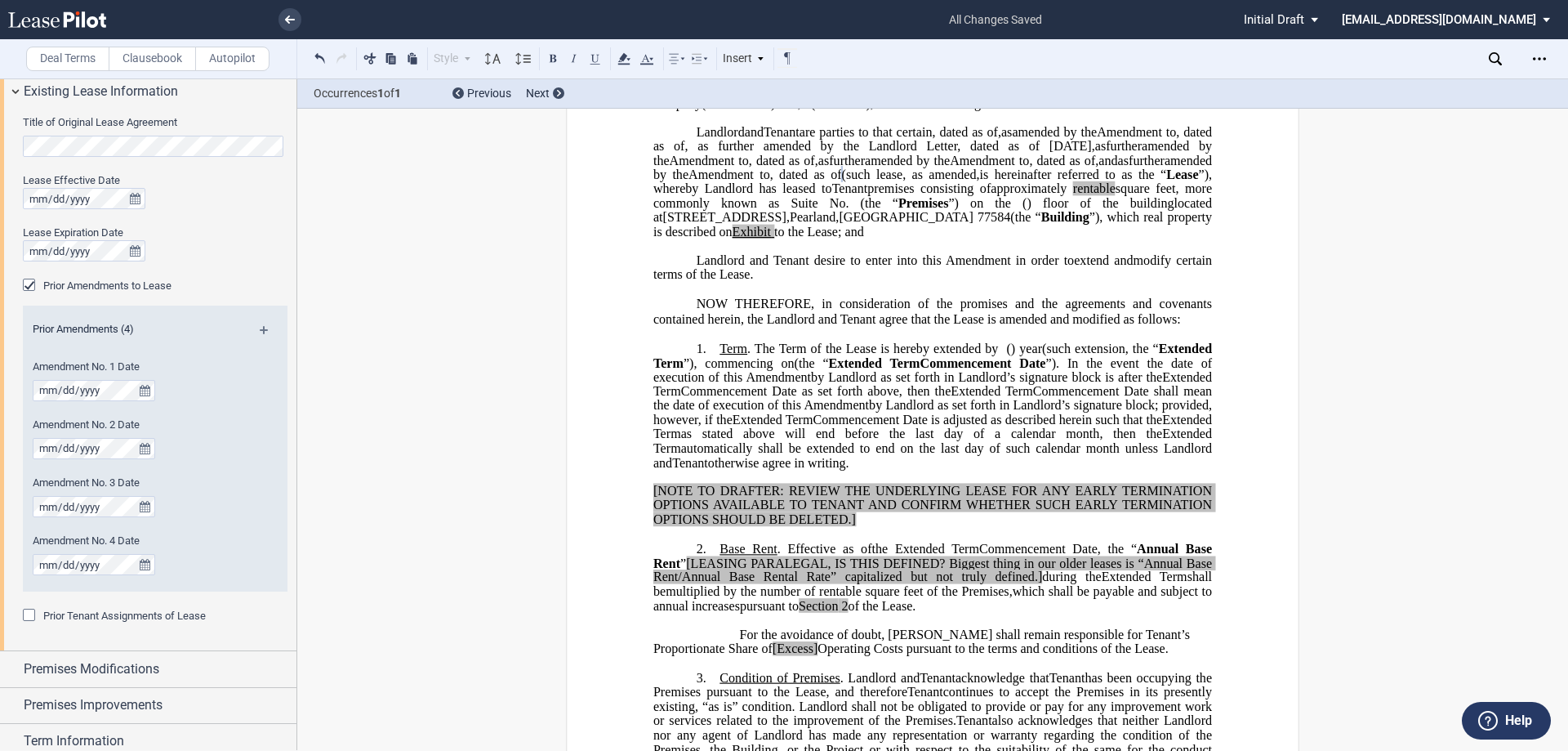
scroll to position [1046, 0]
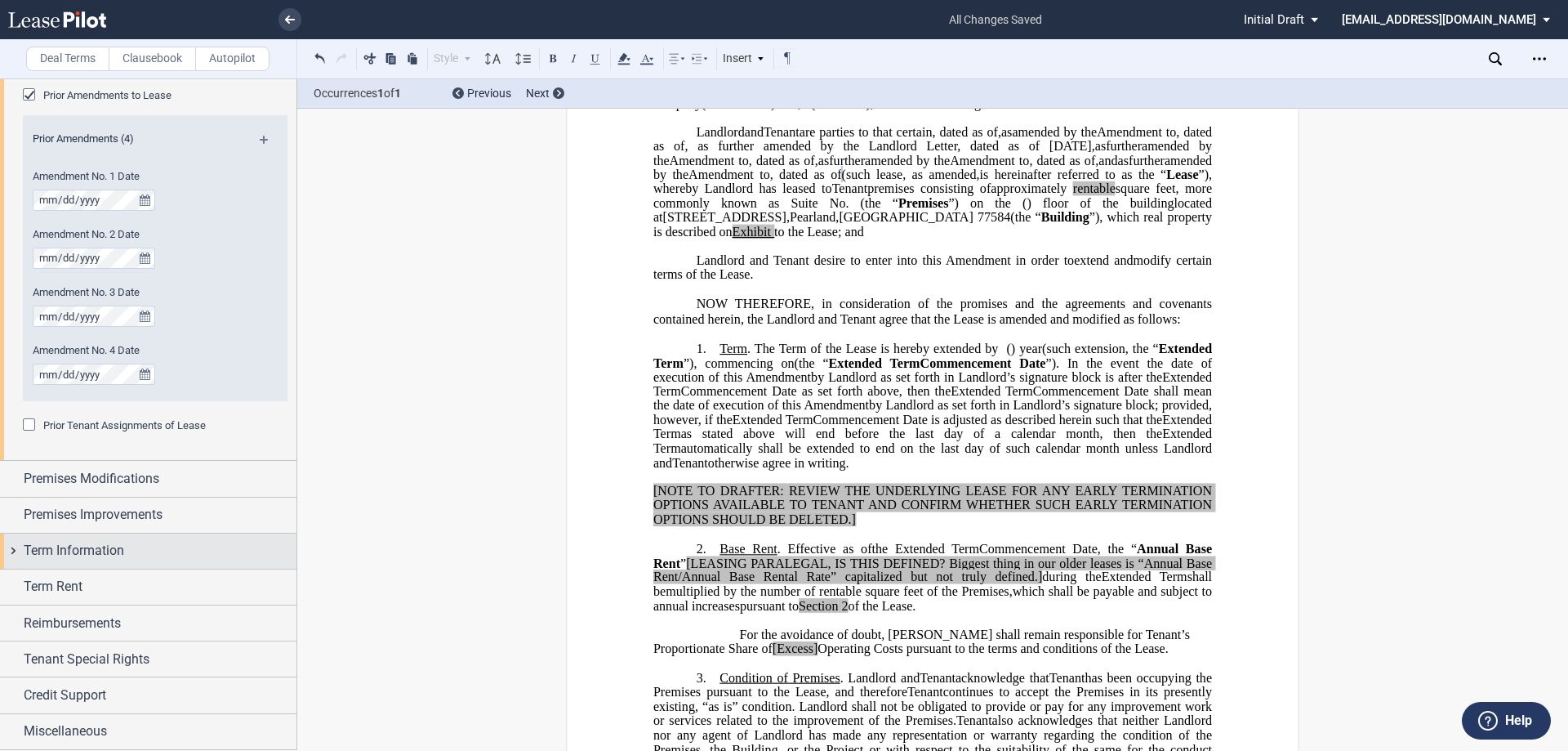
click at [128, 538] on div "Term Information" at bounding box center [148, 551] width 297 height 35
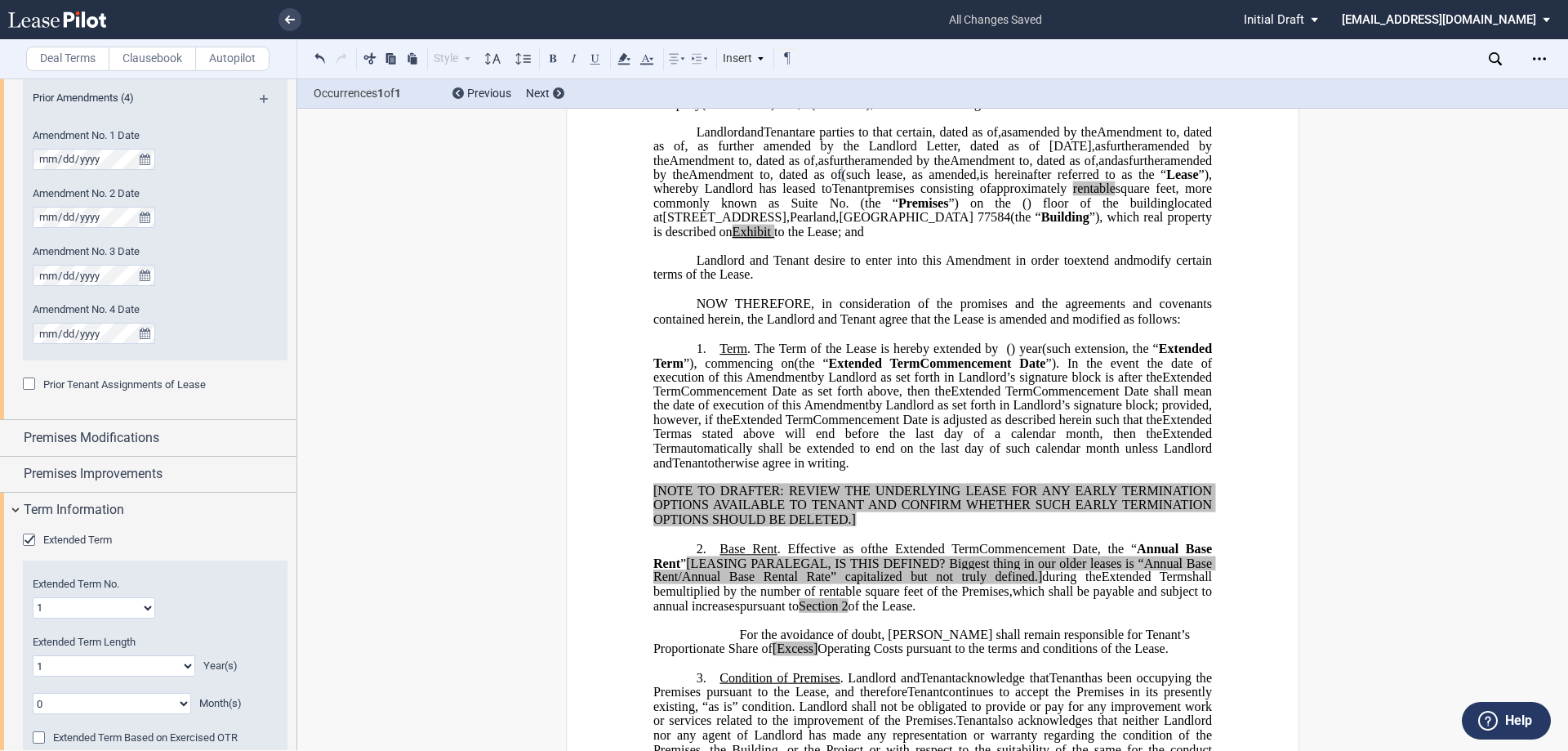
scroll to position [1127, 0]
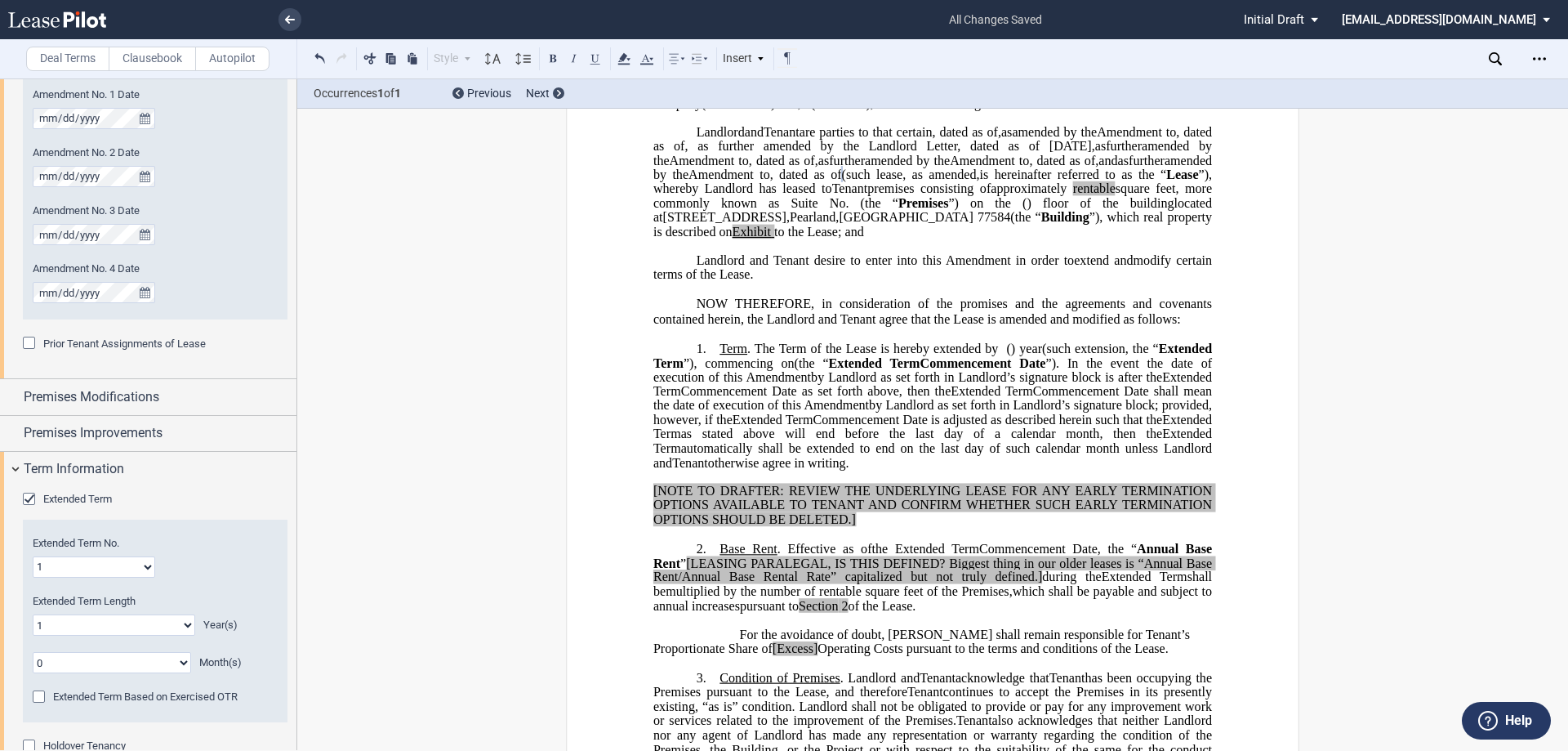
click at [74, 519] on div "Extended Term" at bounding box center [155, 508] width 265 height 32
click at [79, 497] on span "Extended Term" at bounding box center [77, 500] width 69 height 12
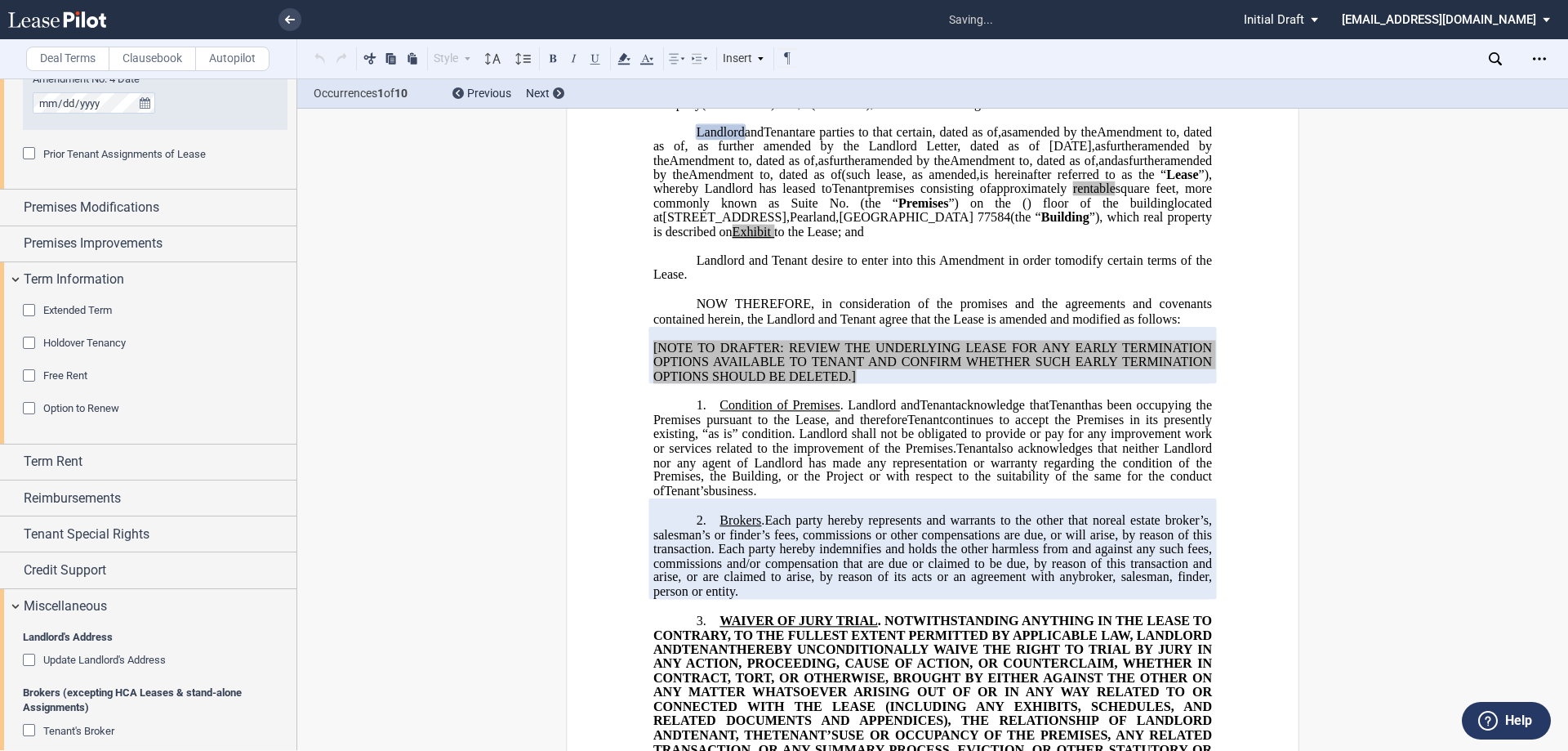
scroll to position [1684, 0]
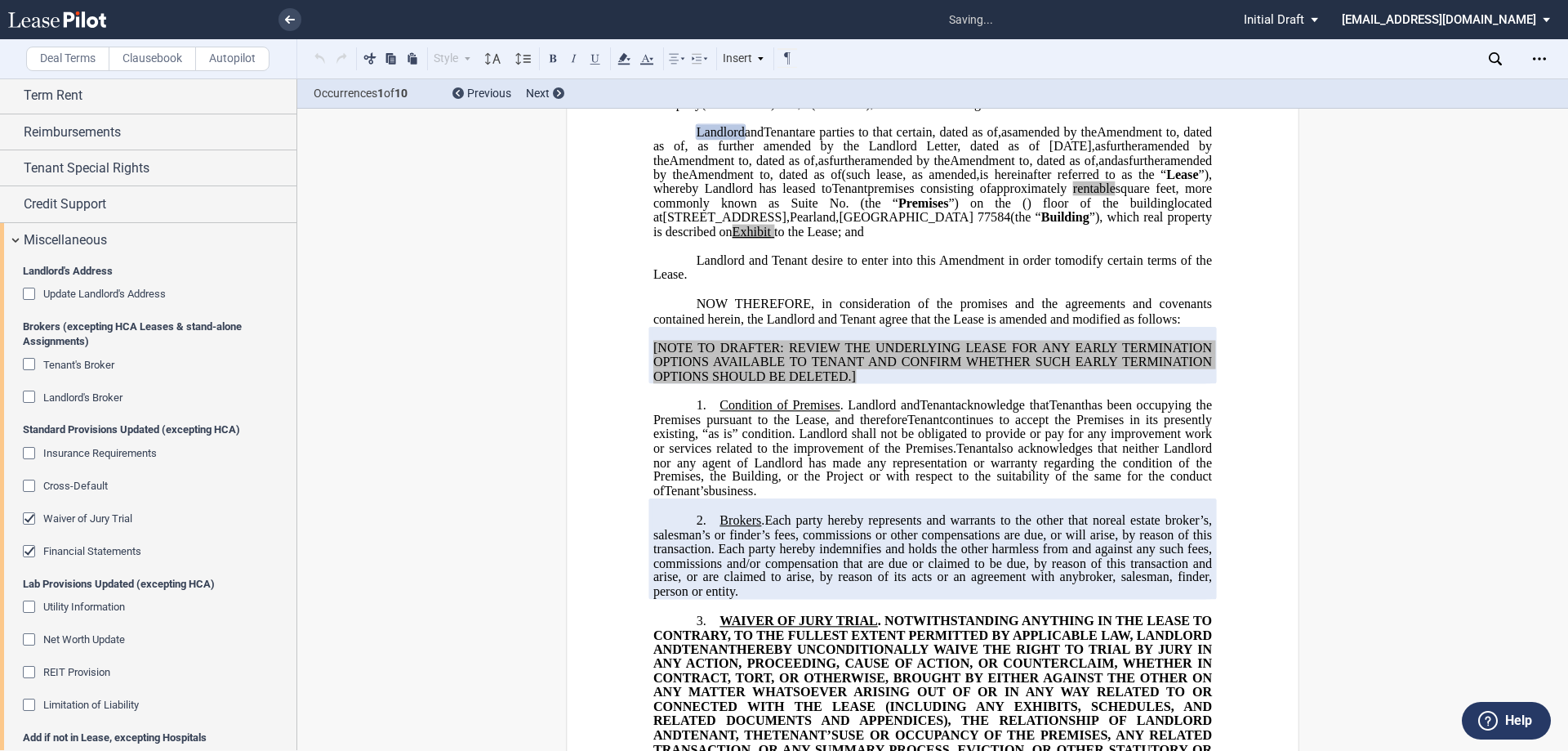
click at [129, 553] on span "Financial Statements" at bounding box center [92, 551] width 98 height 12
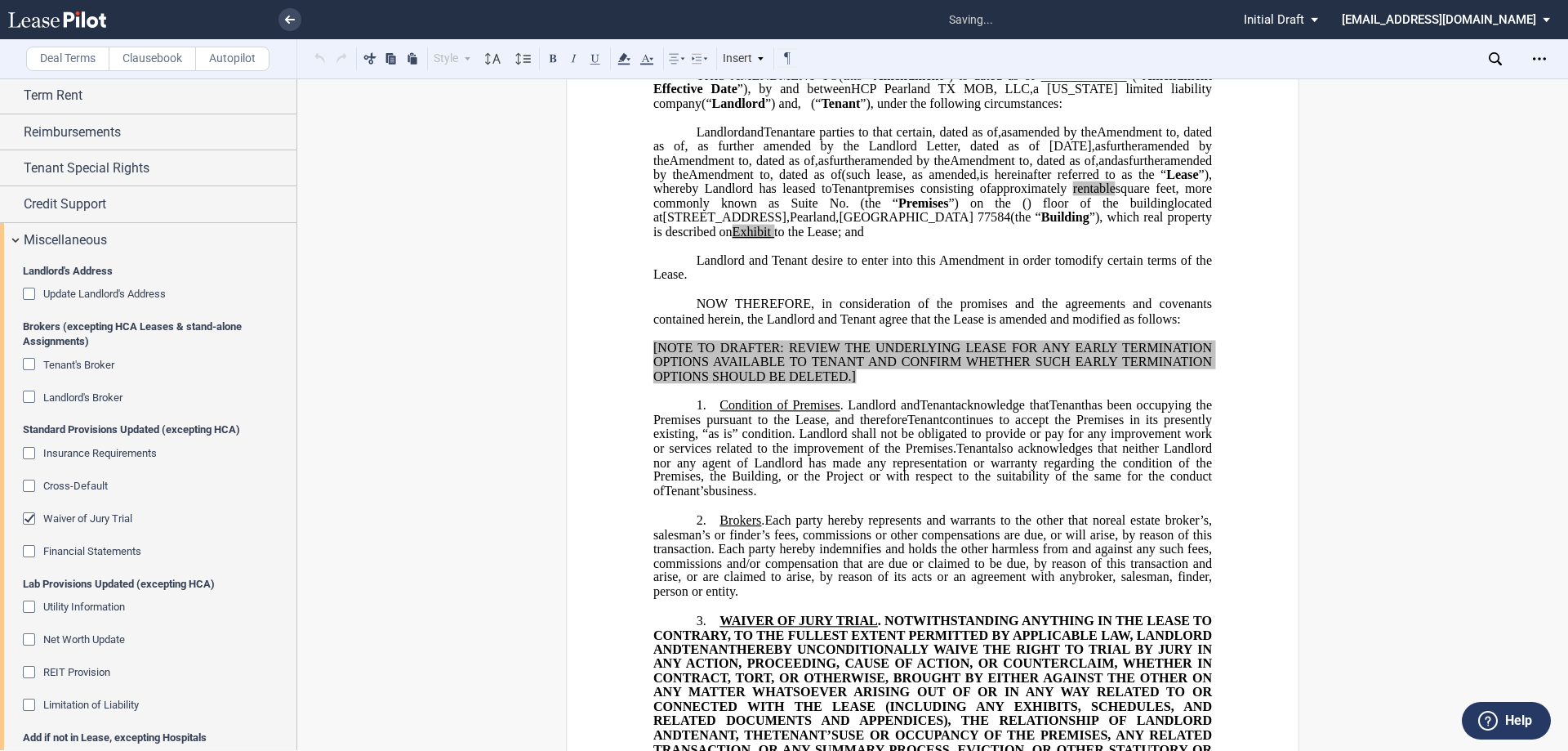
click at [108, 520] on span "Waiver of Jury Trial" at bounding box center [87, 518] width 89 height 12
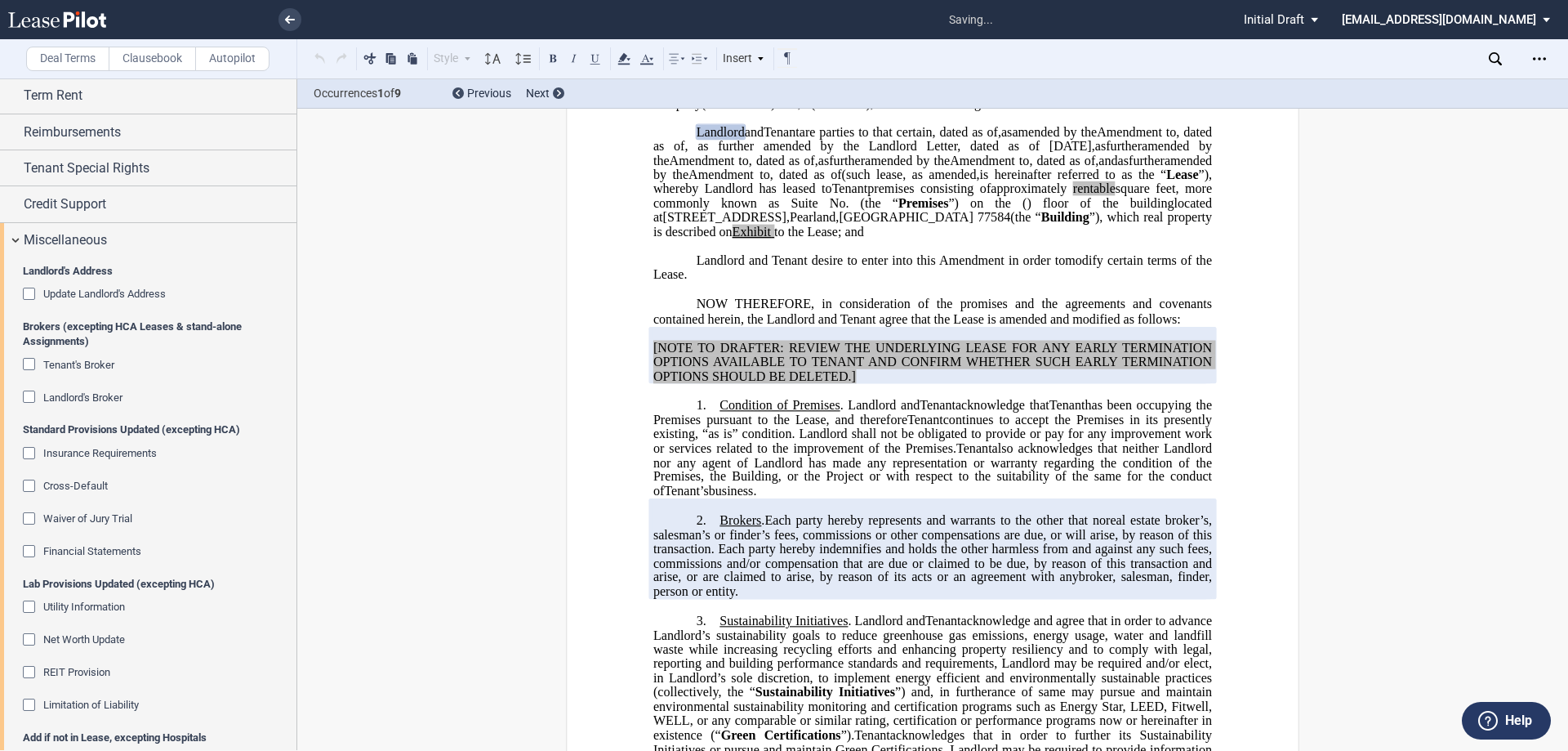
scroll to position [1852, 0]
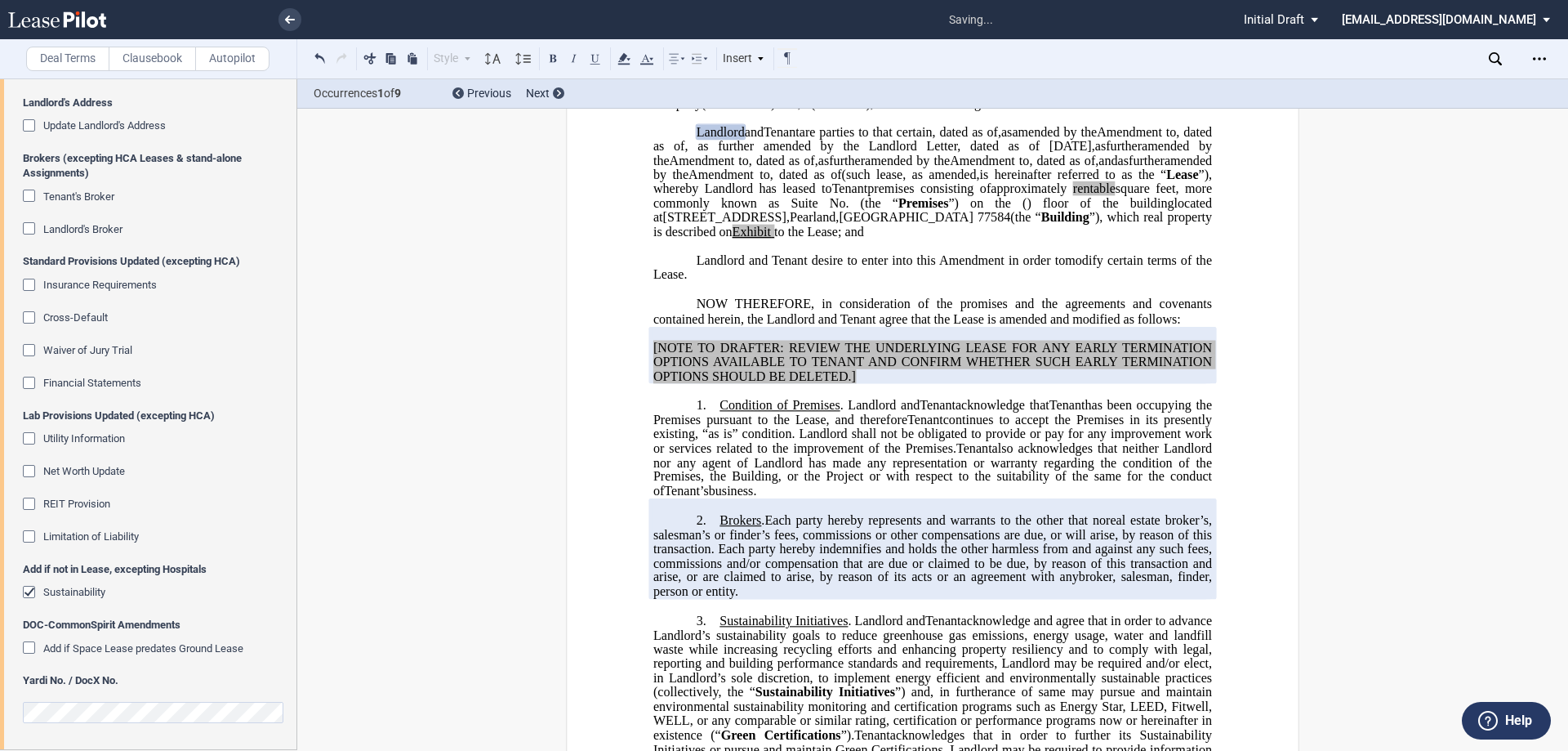
click at [83, 585] on md-checkbox "Sustainability" at bounding box center [64, 592] width 82 height 16
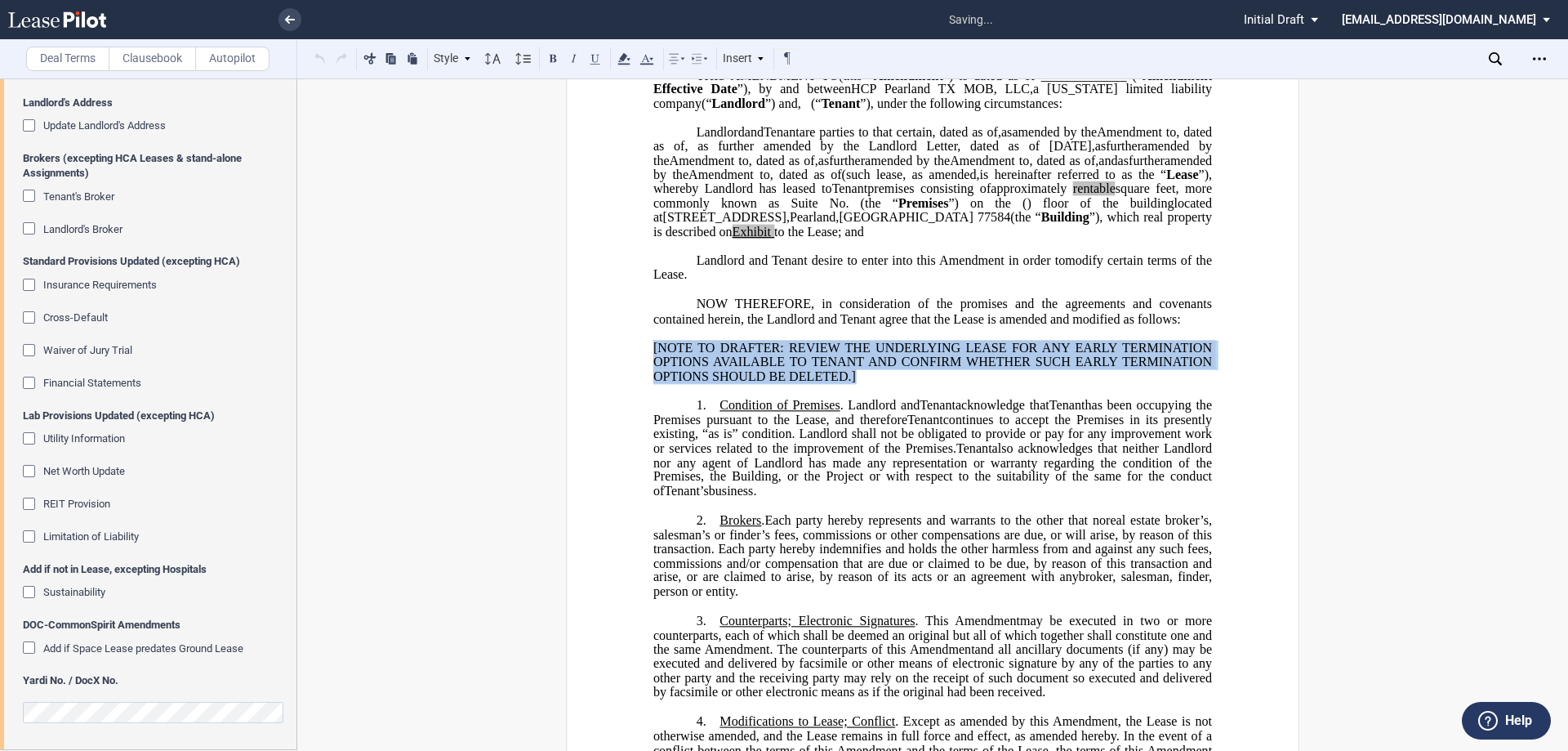
drag, startPoint x: 859, startPoint y: 429, endPoint x: 613, endPoint y: 400, distance: 247.7
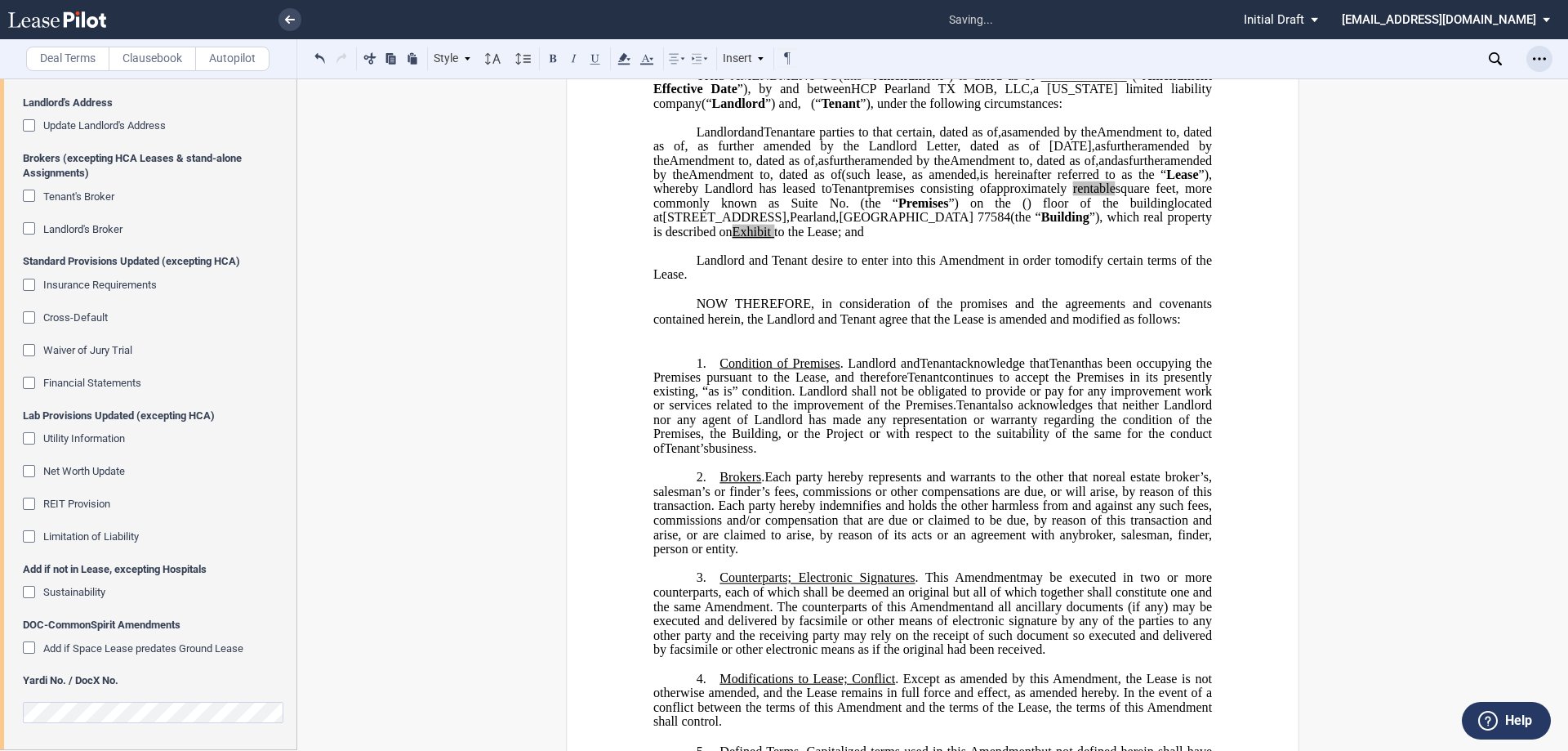
click at [1534, 59] on use "Open Lease options menu" at bounding box center [1540, 58] width 13 height 3
click at [1428, 90] on div "Download" at bounding box center [1445, 88] width 200 height 14
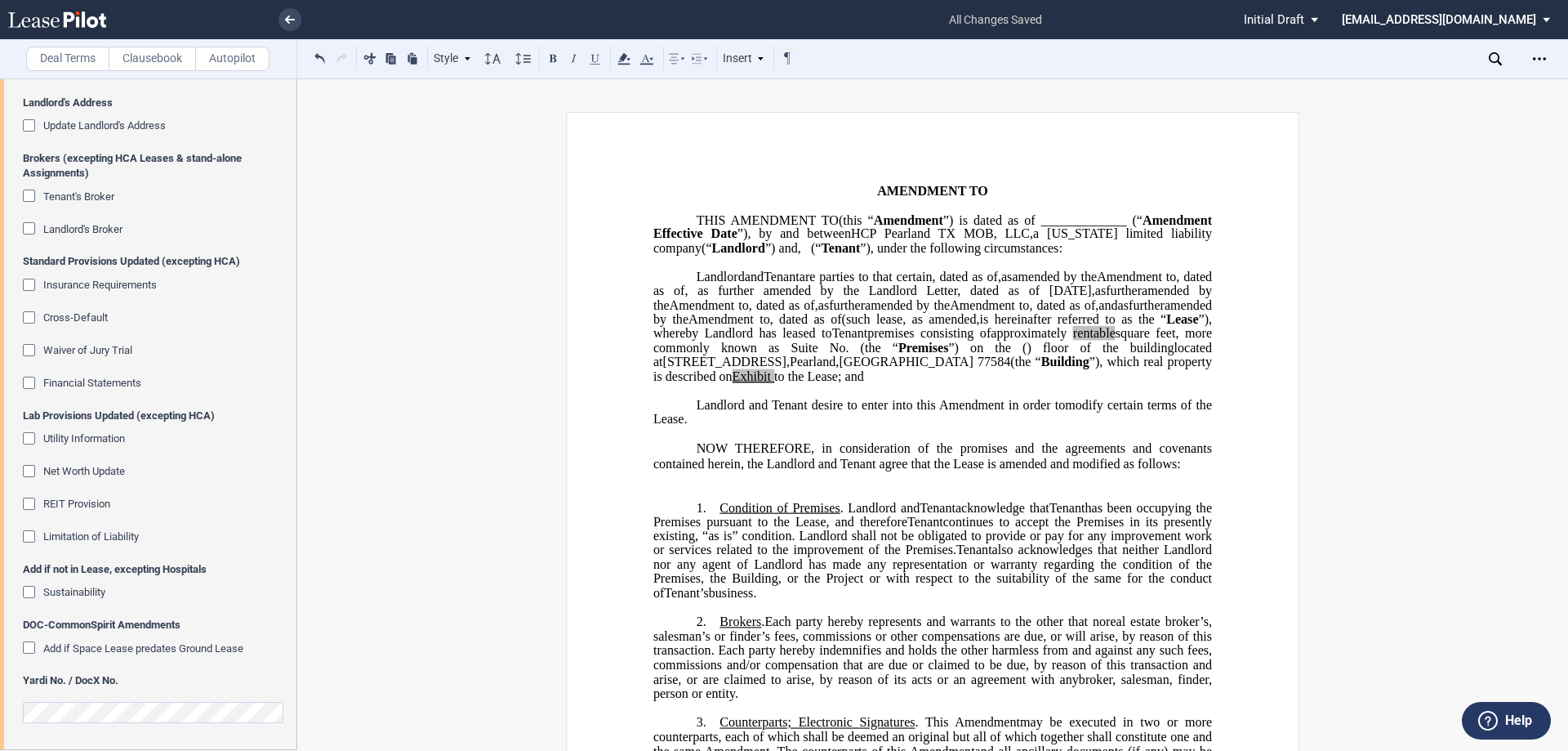
scroll to position [0, 0]
